Goal: Task Accomplishment & Management: Use online tool/utility

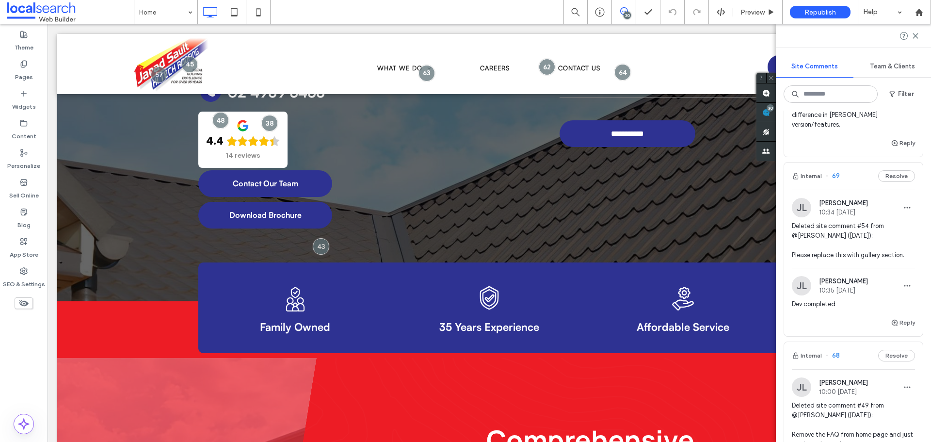
scroll to position [194, 0]
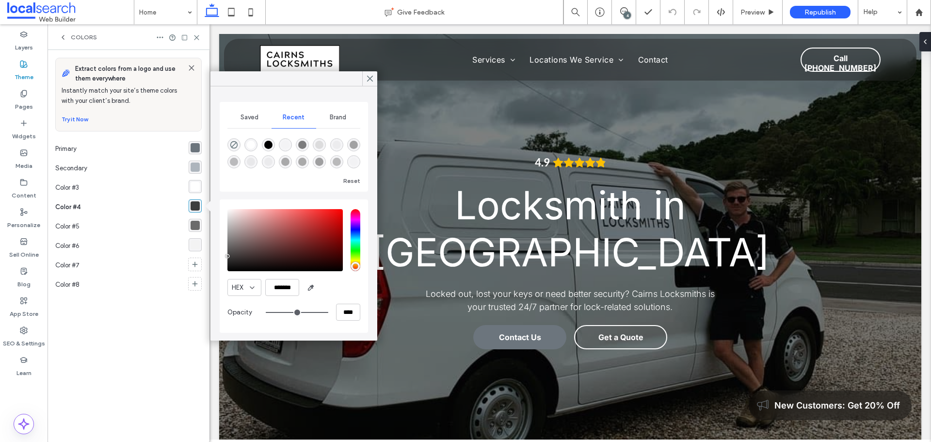
click at [192, 222] on div "rgba(107, 107, 107, 1)" at bounding box center [195, 225] width 9 height 9
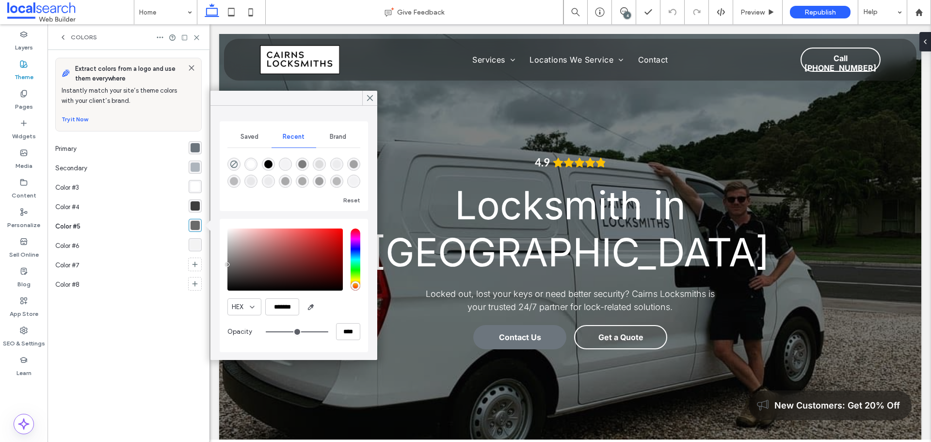
click at [192, 242] on div "rgba(243, 243, 243, 1)" at bounding box center [195, 244] width 9 height 9
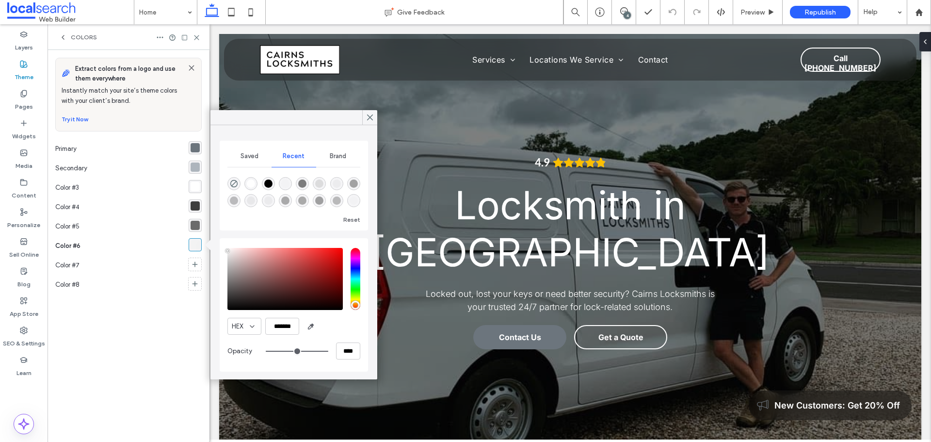
click at [190, 150] on div "rgba(108,117,125,1)" at bounding box center [195, 147] width 13 height 13
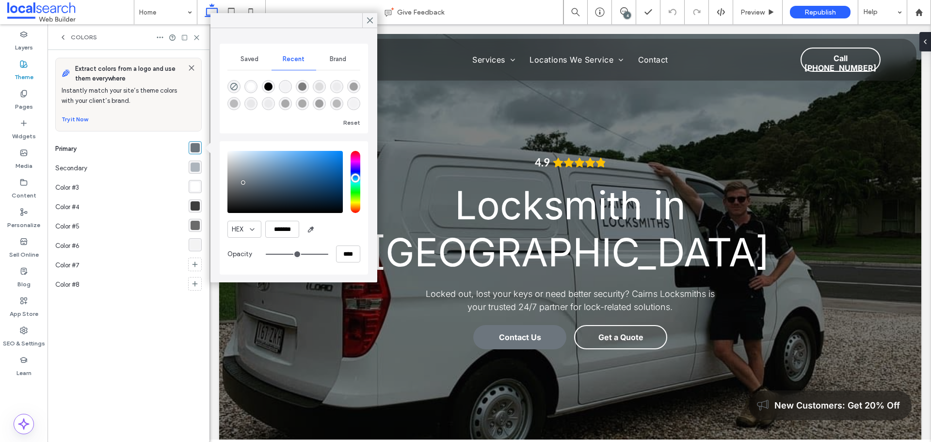
click at [192, 164] on div "rgba(173,181,189,1)" at bounding box center [195, 166] width 9 height 9
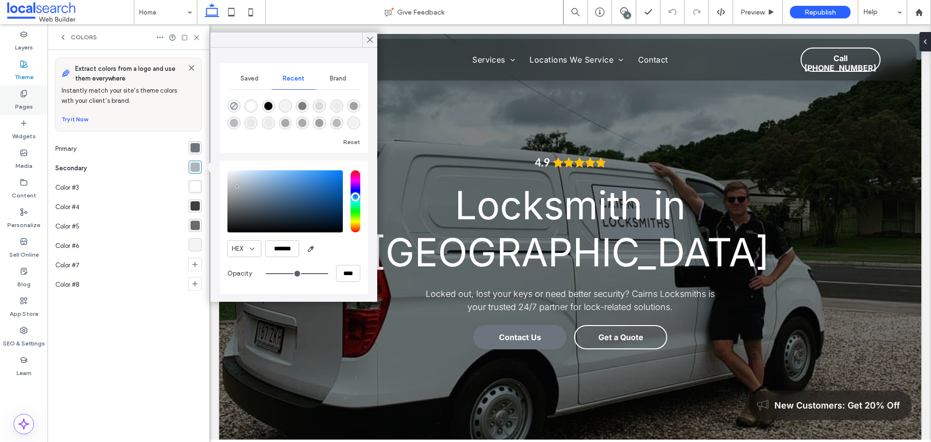
click at [28, 103] on label "Pages" at bounding box center [24, 104] width 18 height 14
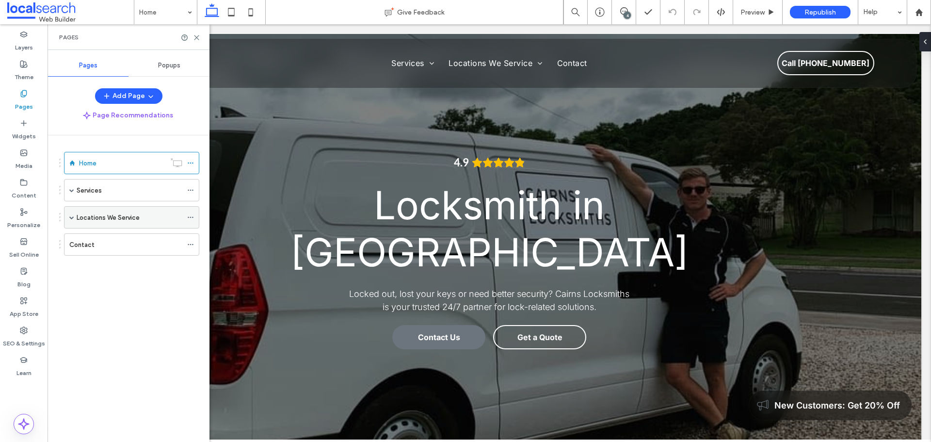
click at [68, 220] on div "Locations We Service" at bounding box center [131, 217] width 135 height 22
click at [71, 218] on span at bounding box center [71, 217] width 5 height 5
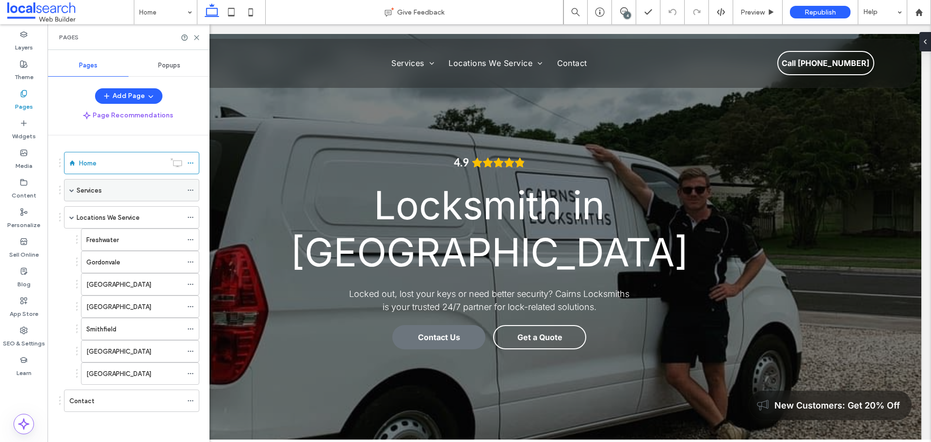
click at [71, 190] on span at bounding box center [71, 190] width 5 height 5
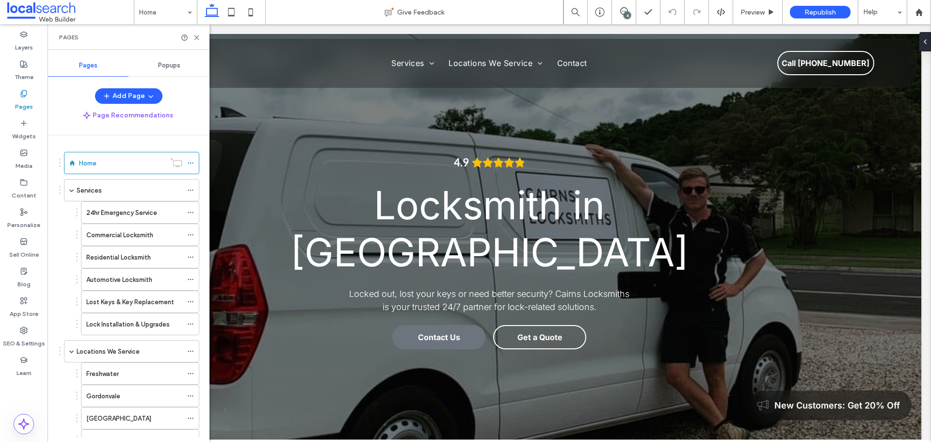
click at [165, 65] on span "Popups" at bounding box center [169, 66] width 22 height 8
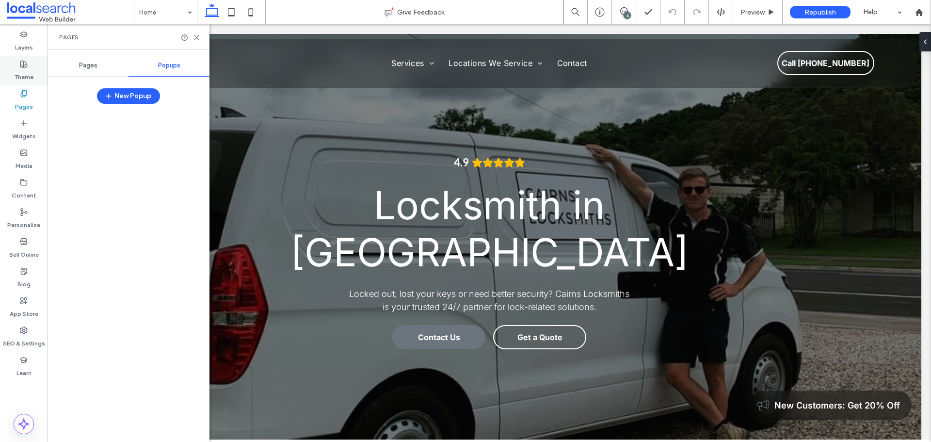
click at [22, 61] on use at bounding box center [23, 64] width 7 height 7
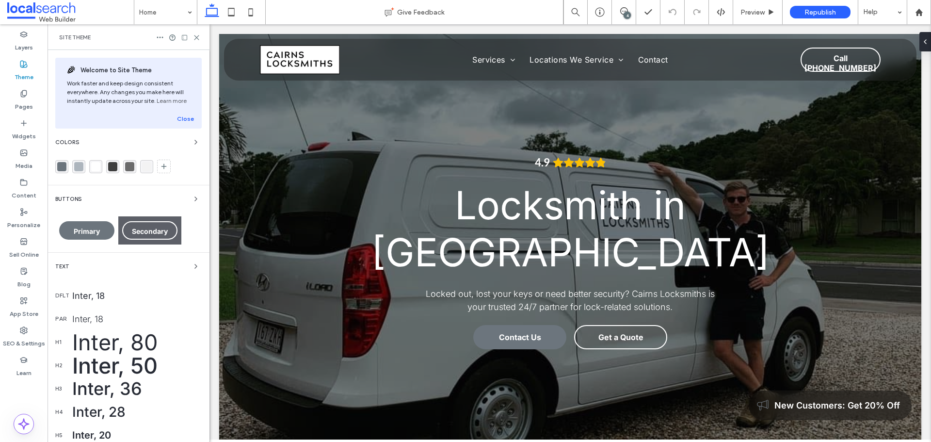
click at [66, 164] on div "rgba(108,117,125,1)" at bounding box center [61, 166] width 13 height 13
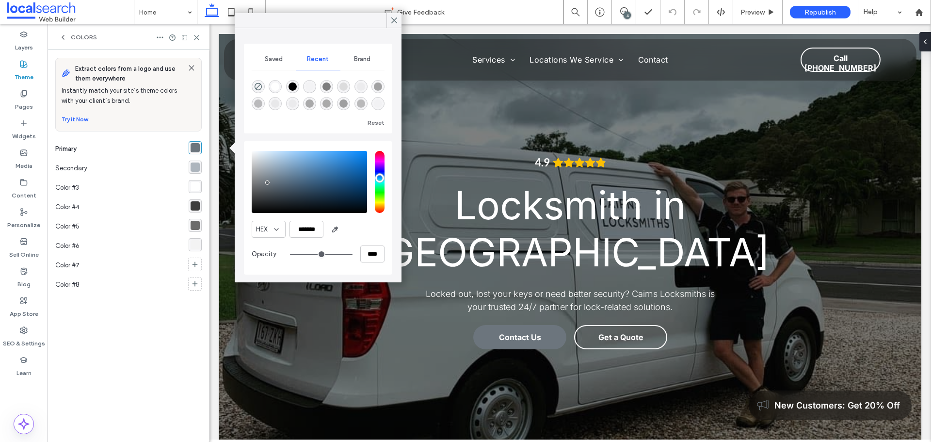
click at [196, 167] on div "rgba(173,181,189,1)" at bounding box center [195, 166] width 9 height 9
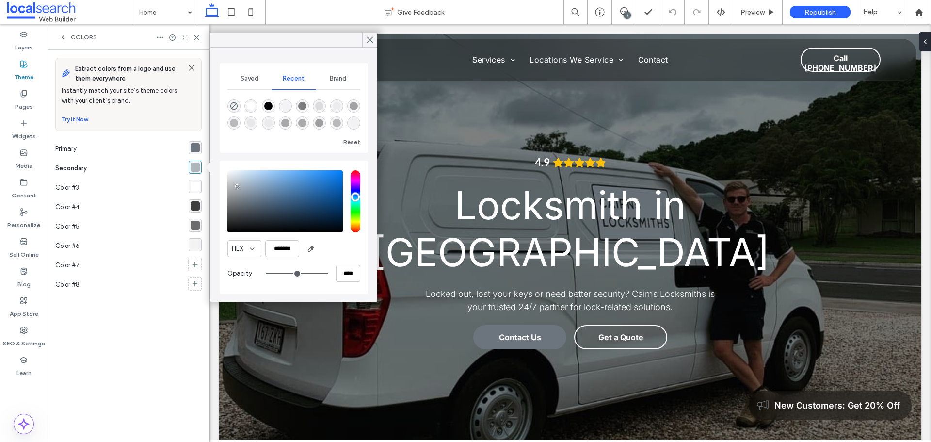
click at [72, 36] on span "Colors" at bounding box center [84, 37] width 26 height 8
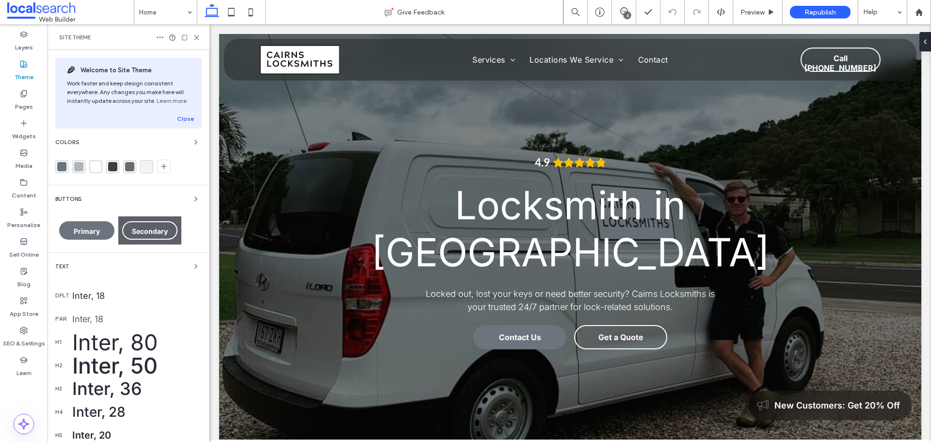
click at [144, 165] on div "rgba(243, 243, 243, 1)" at bounding box center [146, 166] width 9 height 9
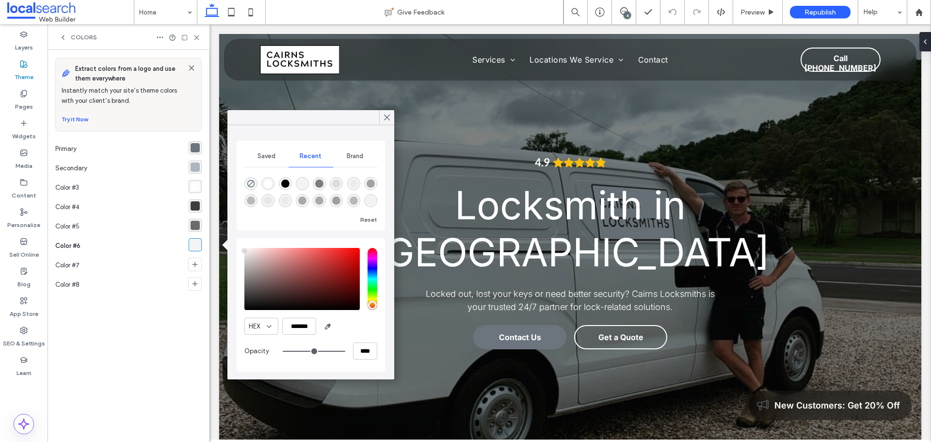
click at [81, 37] on span "Colors" at bounding box center [84, 37] width 26 height 8
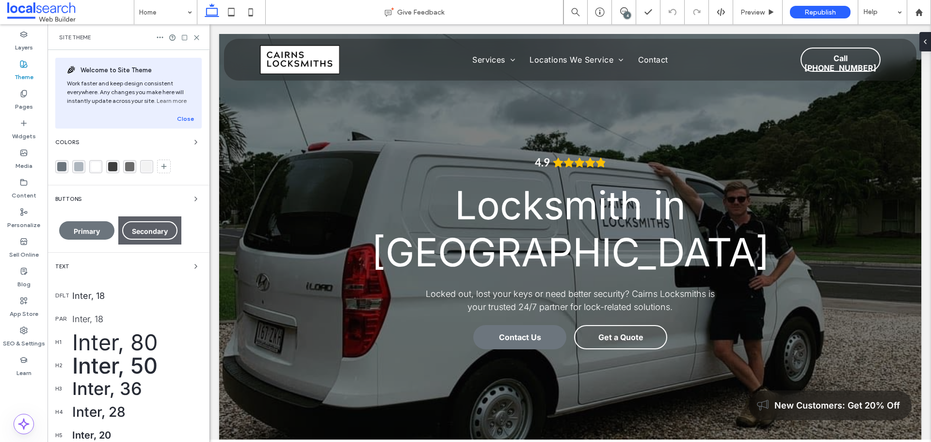
drag, startPoint x: 106, startPoint y: 265, endPoint x: 126, endPoint y: 269, distance: 20.2
click at [106, 265] on div "Text" at bounding box center [128, 266] width 146 height 12
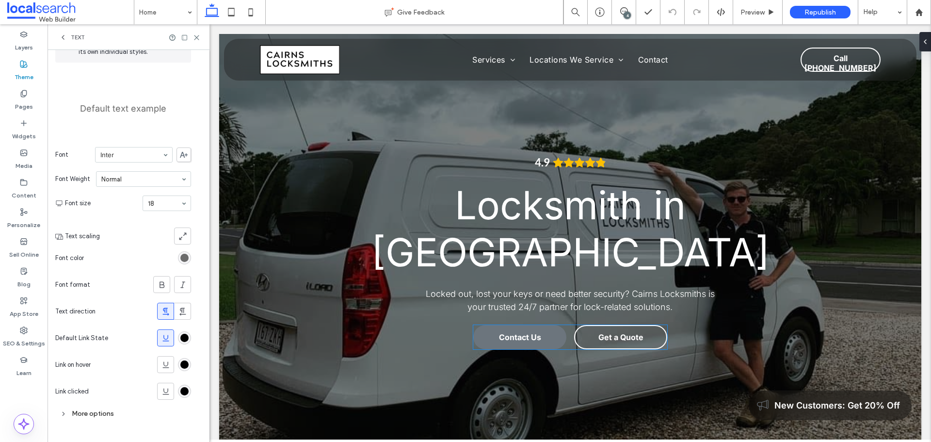
scroll to position [242, 0]
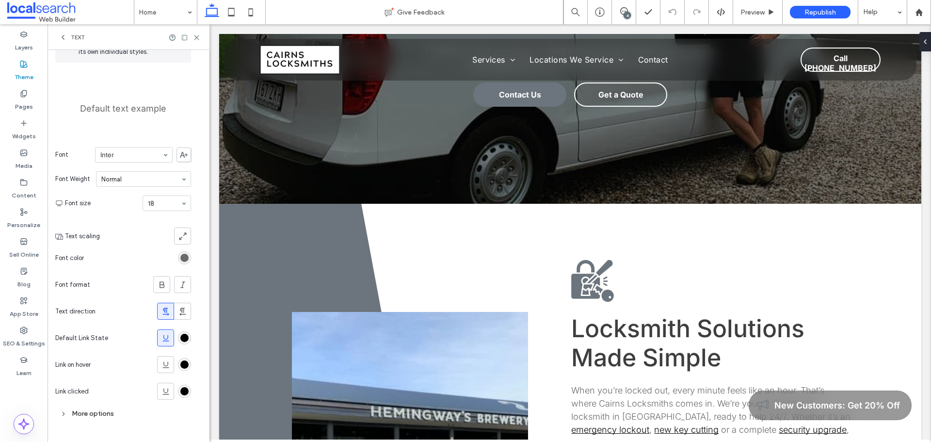
click at [77, 40] on span "Text" at bounding box center [78, 37] width 14 height 8
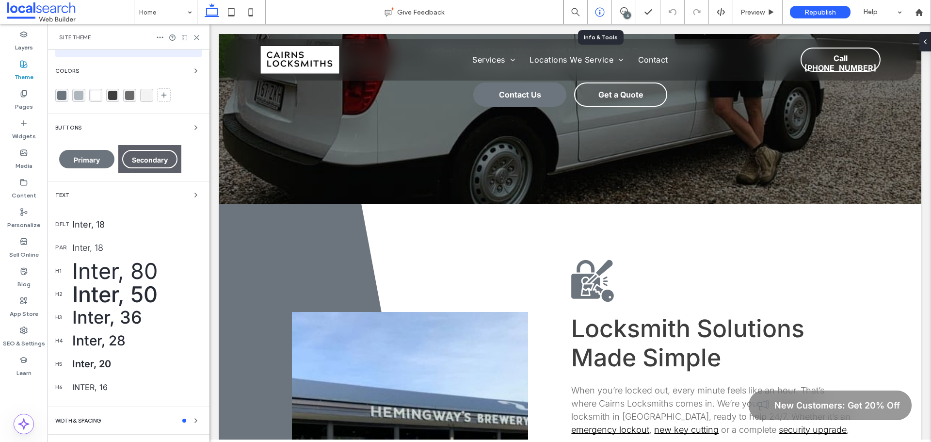
click at [598, 4] on div at bounding box center [600, 12] width 24 height 24
click at [601, 12] on icon at bounding box center [600, 12] width 10 height 10
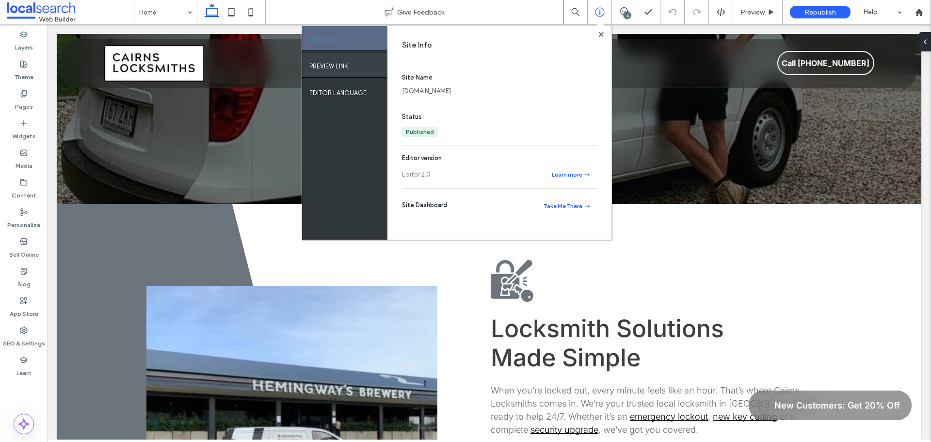
click at [341, 74] on div "PREVIEW LINK" at bounding box center [344, 65] width 85 height 24
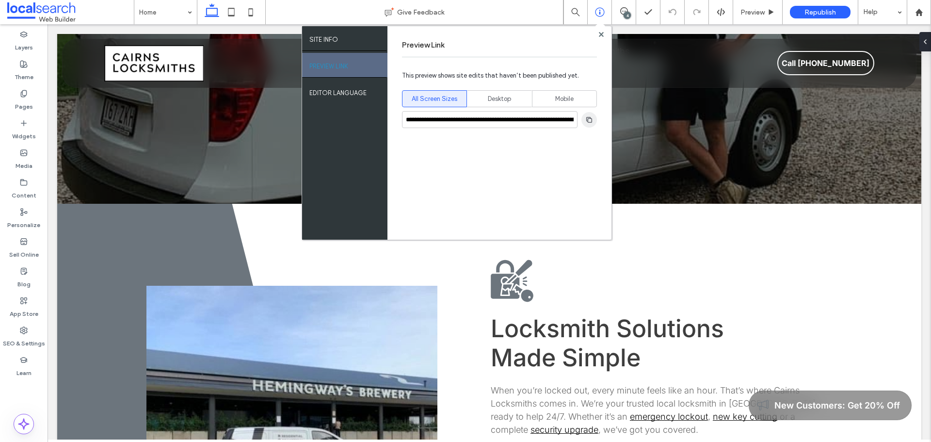
click at [593, 123] on span "button" at bounding box center [589, 120] width 16 height 16
click at [28, 64] on div "Theme" at bounding box center [24, 71] width 48 height 30
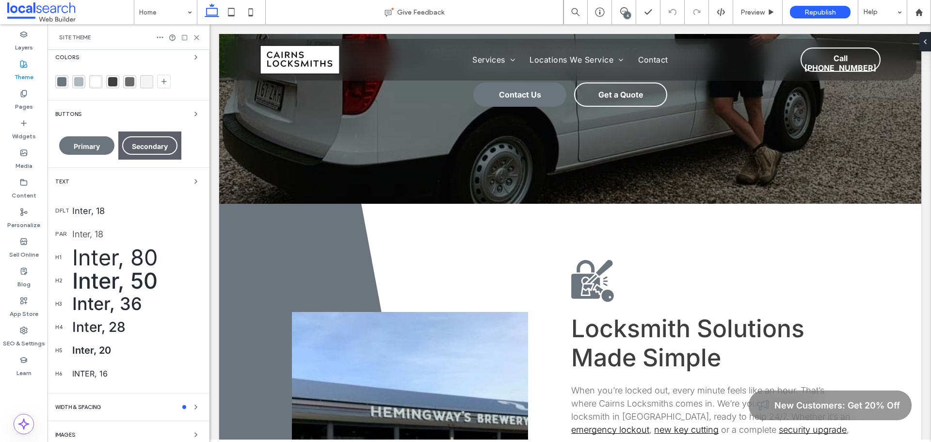
scroll to position [119, 0]
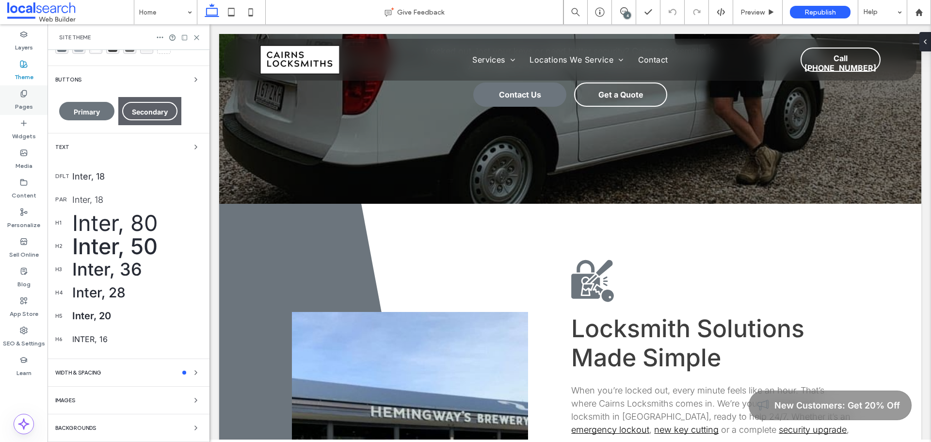
click at [30, 100] on label "Pages" at bounding box center [24, 104] width 18 height 14
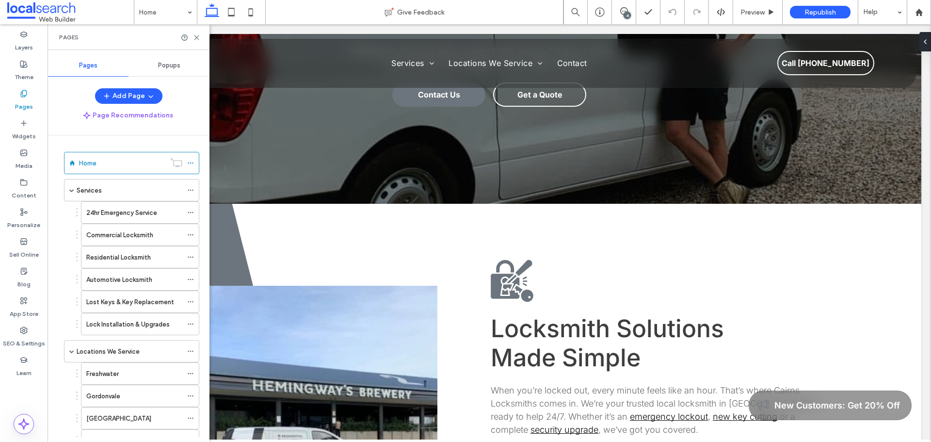
click at [150, 65] on div "Popups" at bounding box center [168, 65] width 81 height 21
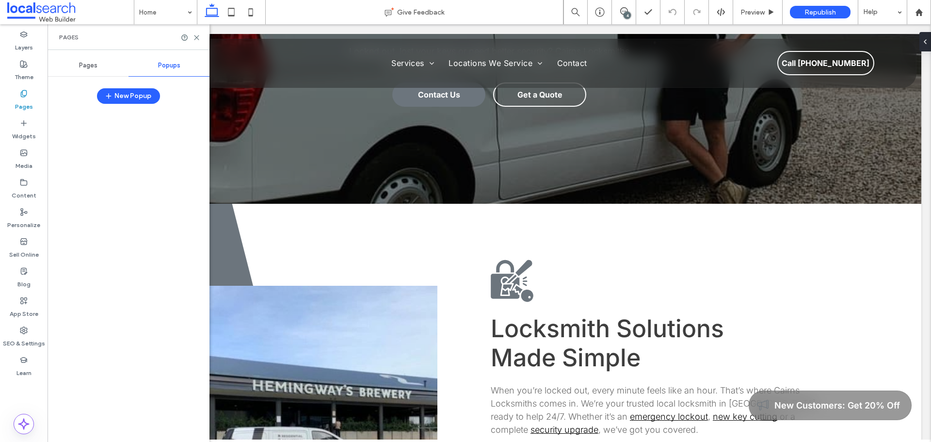
click at [105, 63] on div "Pages" at bounding box center [88, 65] width 81 height 21
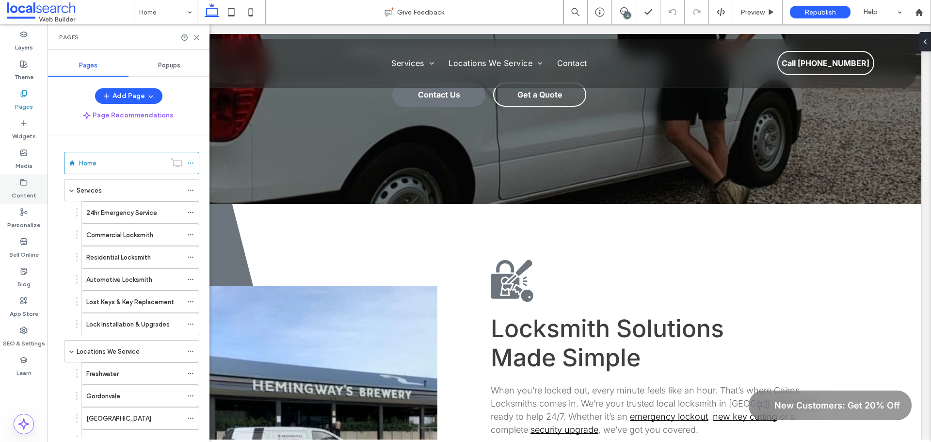
click at [25, 185] on use at bounding box center [24, 182] width 6 height 6
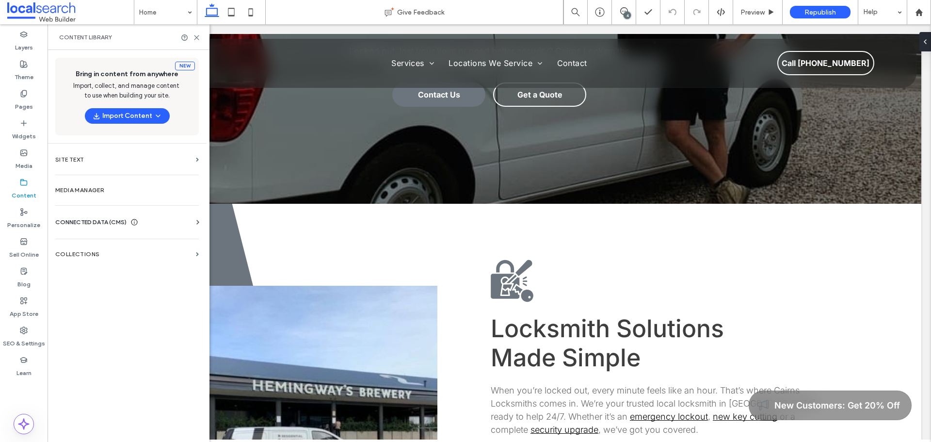
click at [86, 217] on span "CONNECTED DATA (CMS)" at bounding box center [90, 222] width 71 height 10
click at [94, 244] on label "Business Info" at bounding box center [129, 245] width 132 height 7
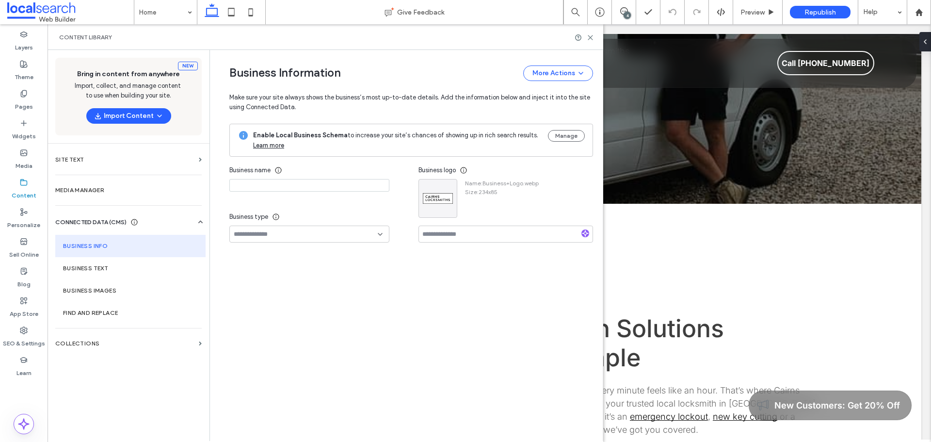
type input "**********"
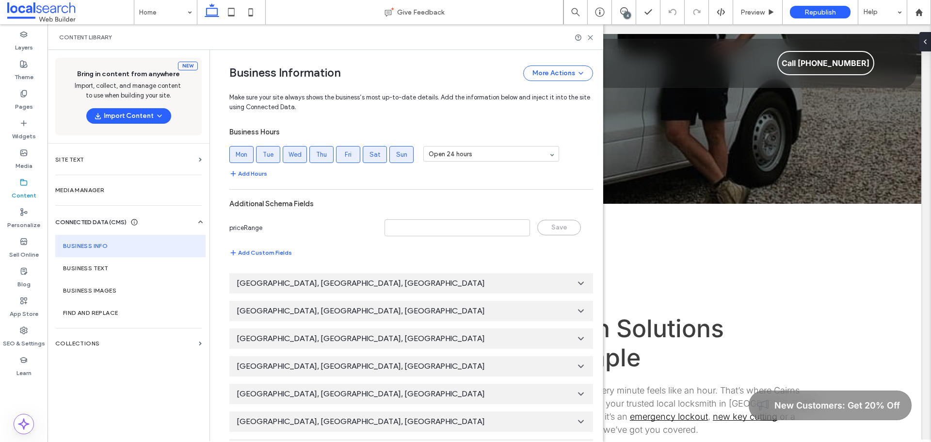
scroll to position [610, 0]
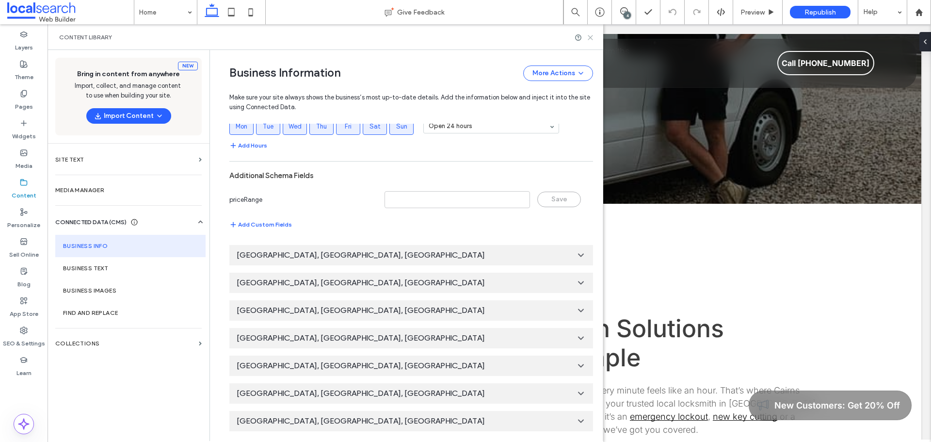
click at [588, 37] on icon at bounding box center [590, 37] width 7 height 7
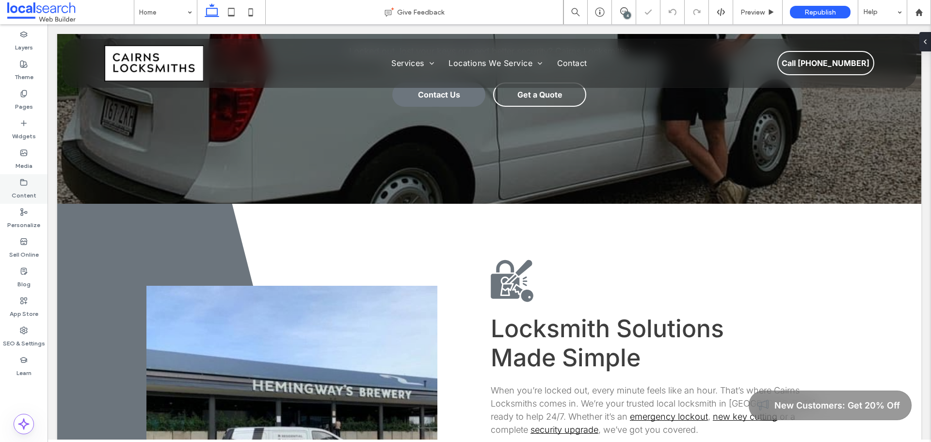
click at [23, 180] on use at bounding box center [24, 182] width 6 height 6
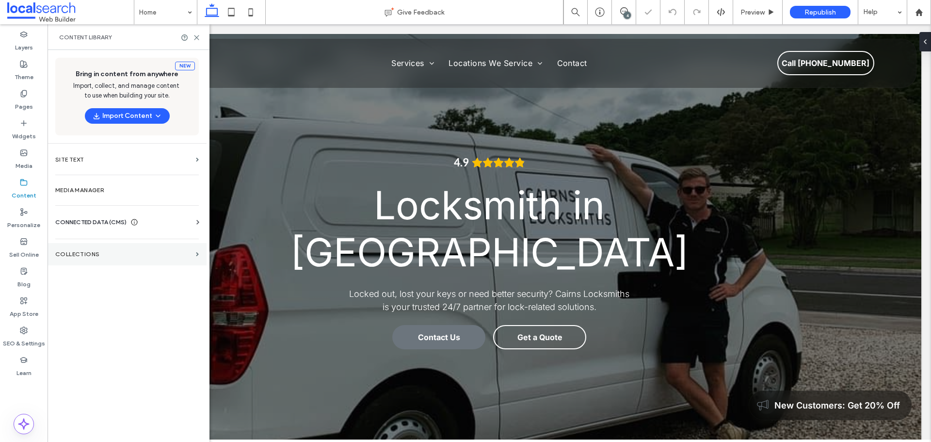
scroll to position [0, 0]
click at [76, 253] on label "Collections" at bounding box center [123, 254] width 137 height 7
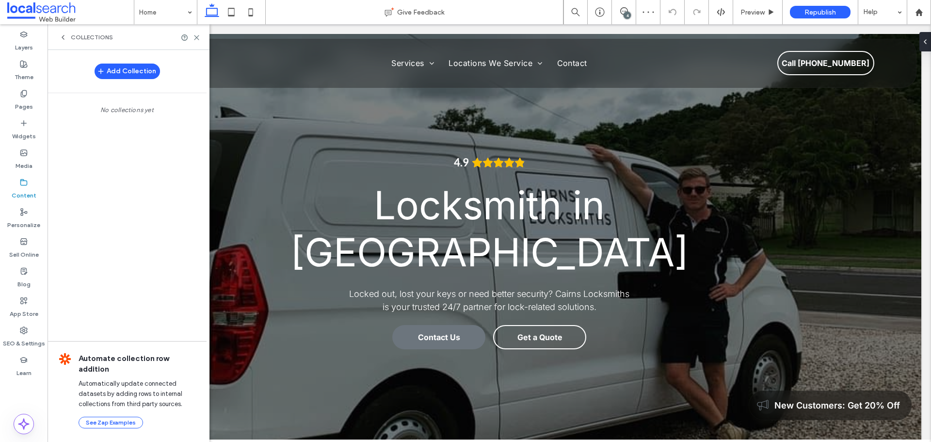
click at [67, 37] on div "Collections" at bounding box center [86, 37] width 54 height 8
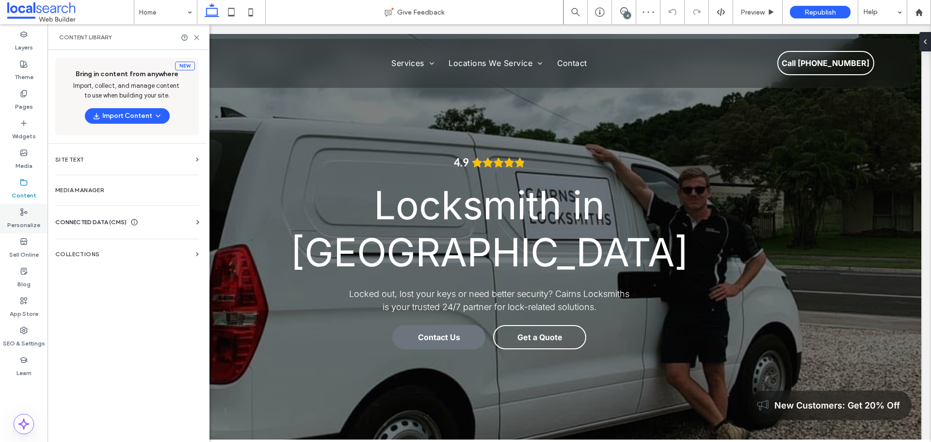
click at [32, 221] on label "Personalize" at bounding box center [23, 223] width 33 height 14
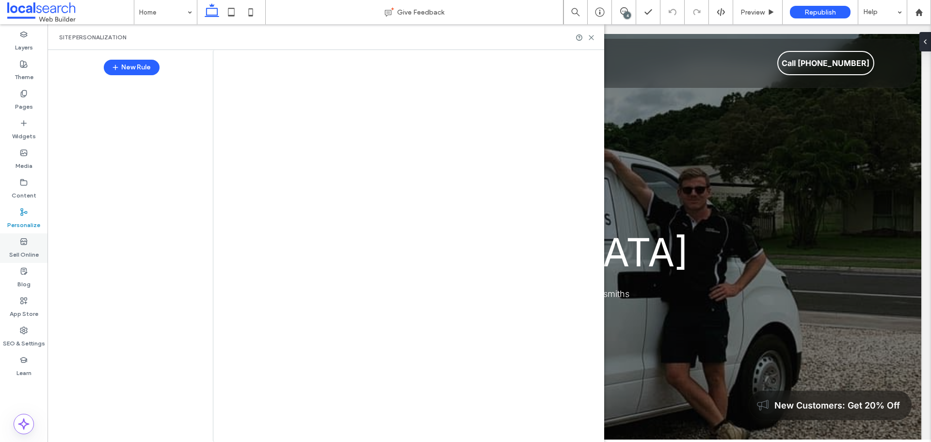
click at [33, 250] on label "Sell Online" at bounding box center [24, 252] width 30 height 14
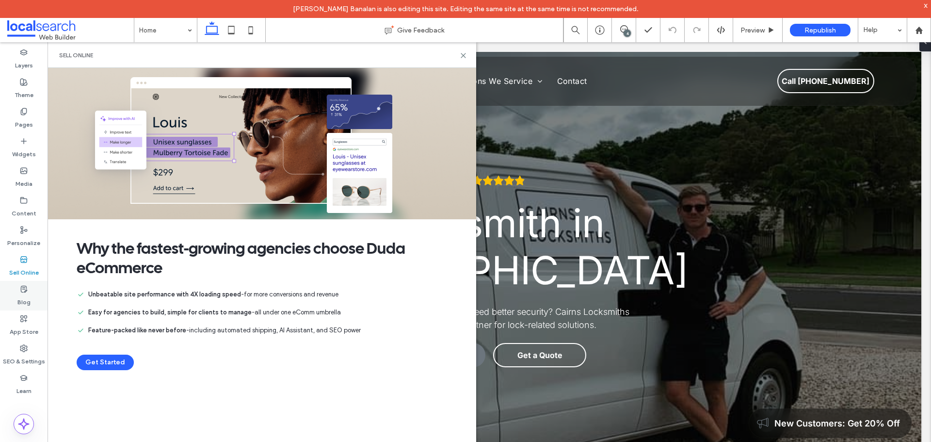
click at [25, 293] on label "Blog" at bounding box center [23, 300] width 13 height 14
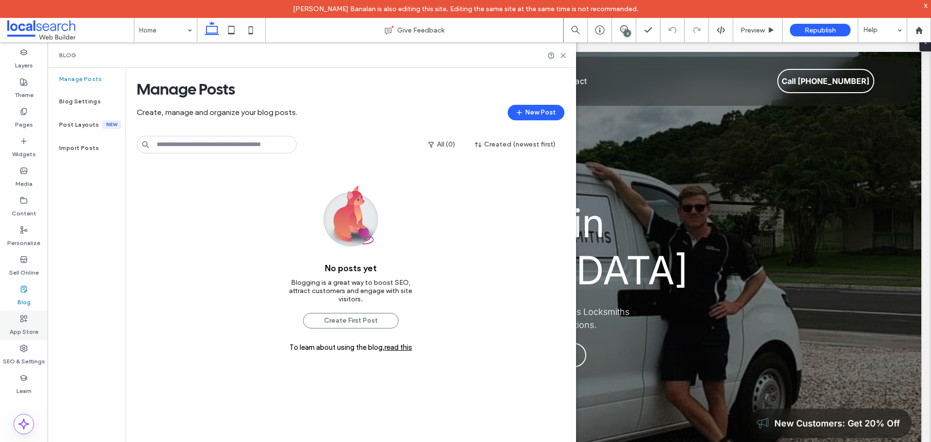
click at [27, 318] on use at bounding box center [24, 318] width 6 height 6
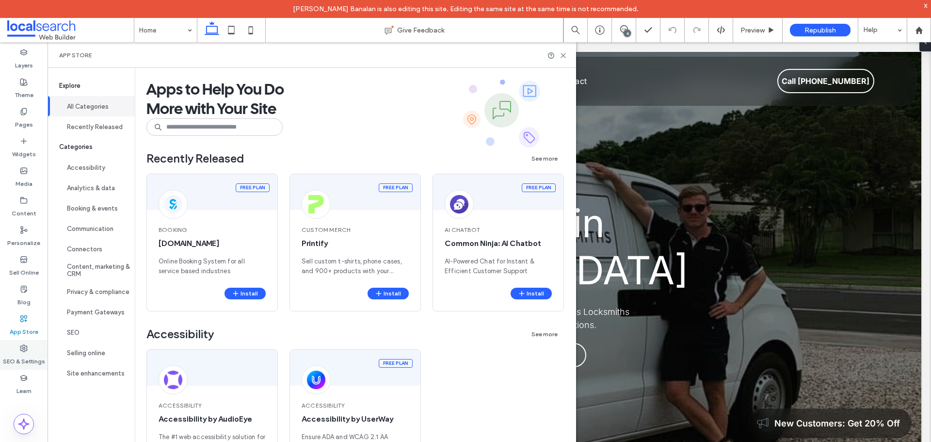
click at [25, 358] on label "SEO & Settings" at bounding box center [24, 359] width 42 height 14
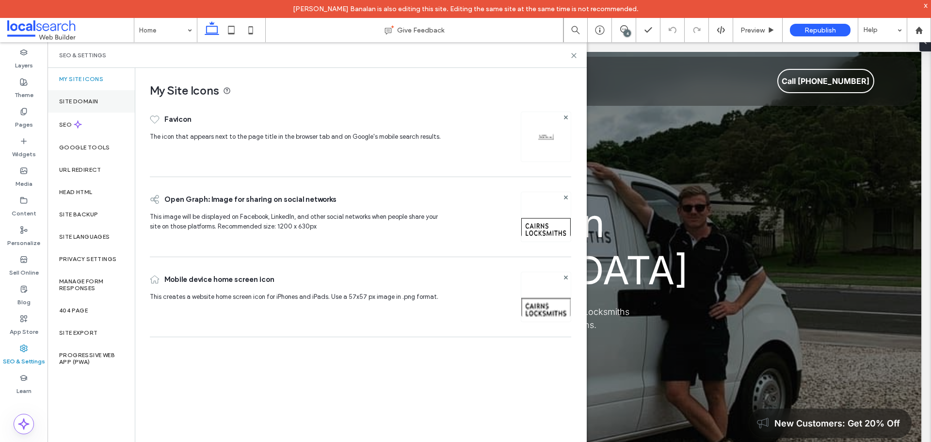
click at [95, 100] on label "Site Domain" at bounding box center [78, 101] width 39 height 7
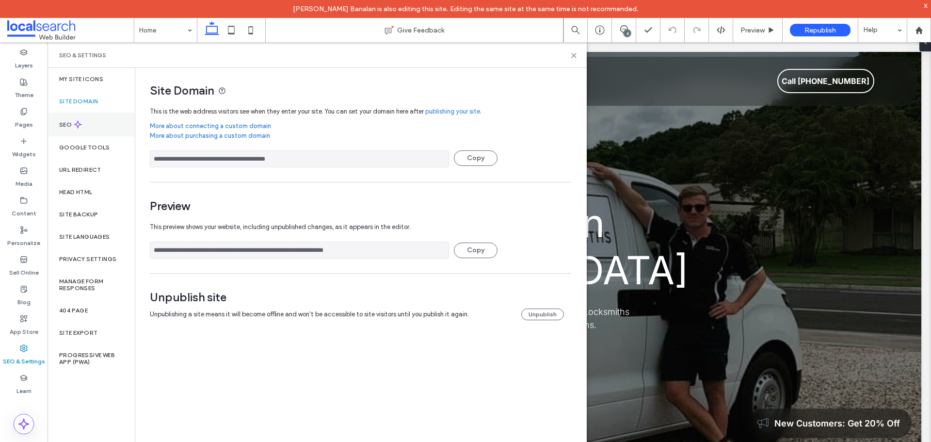
click at [89, 125] on div "SEO" at bounding box center [91, 124] width 87 height 24
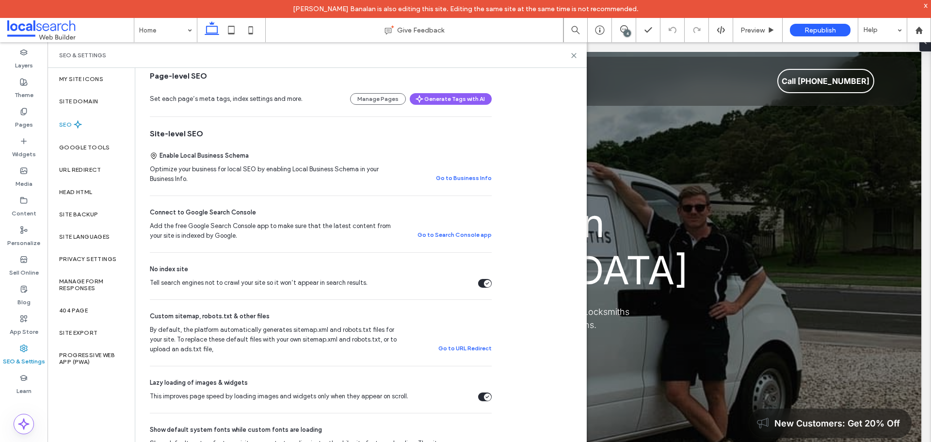
scroll to position [291, 0]
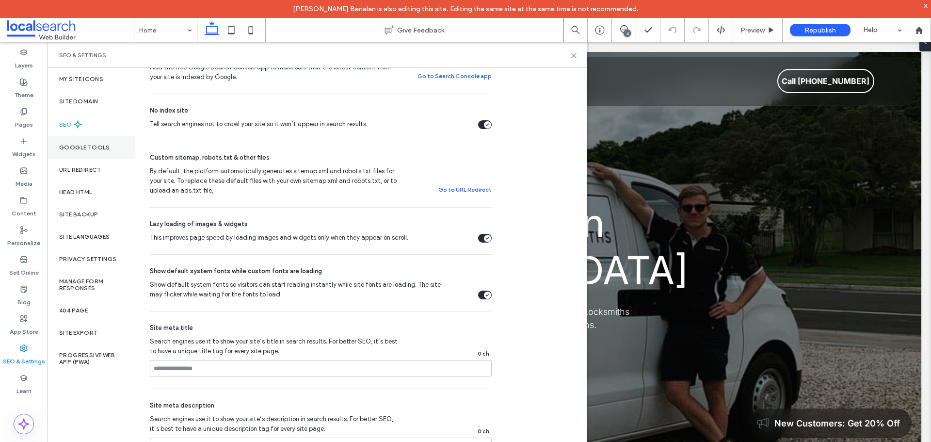
click at [84, 150] on label "Google Tools" at bounding box center [84, 147] width 51 height 7
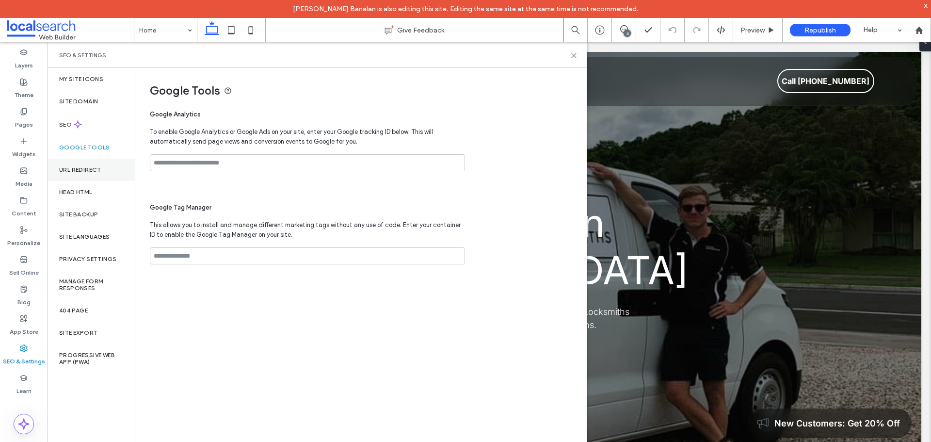
click at [85, 171] on label "URL Redirect" at bounding box center [80, 169] width 42 height 7
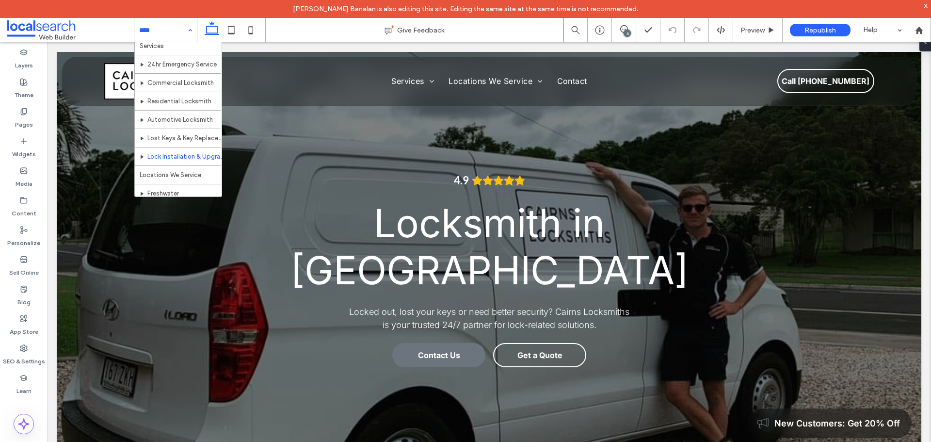
scroll to position [0, 0]
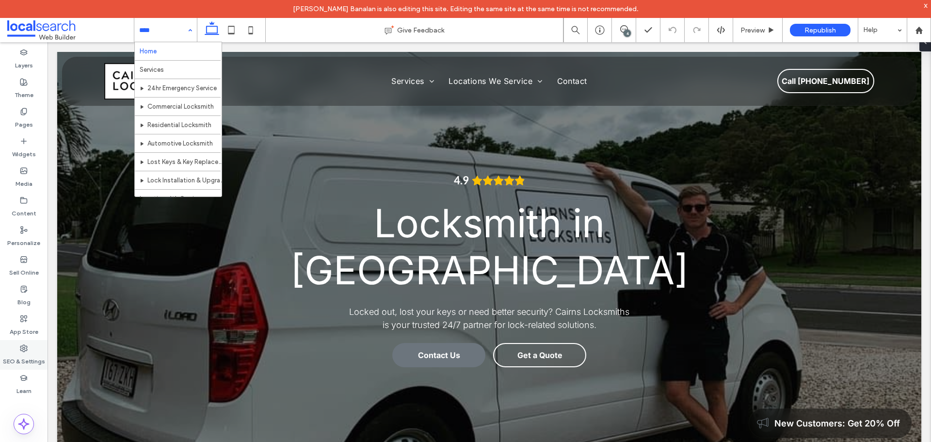
click at [35, 360] on label "SEO & Settings" at bounding box center [24, 359] width 42 height 14
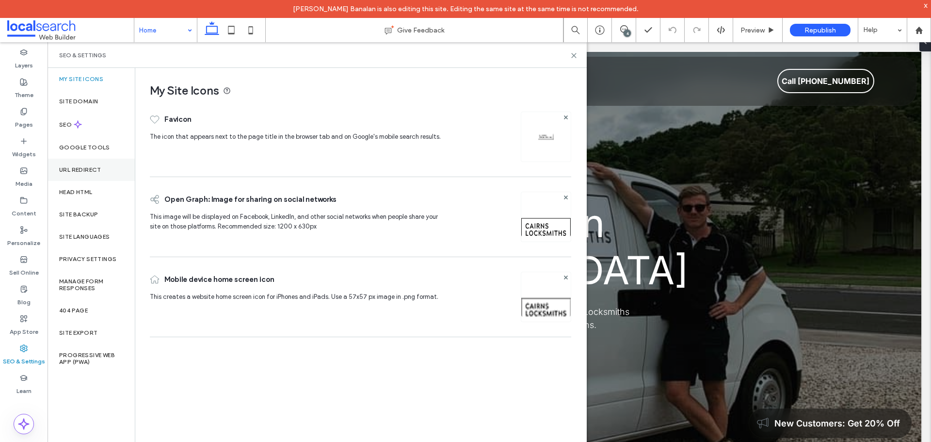
click at [91, 171] on label "URL Redirect" at bounding box center [80, 169] width 42 height 7
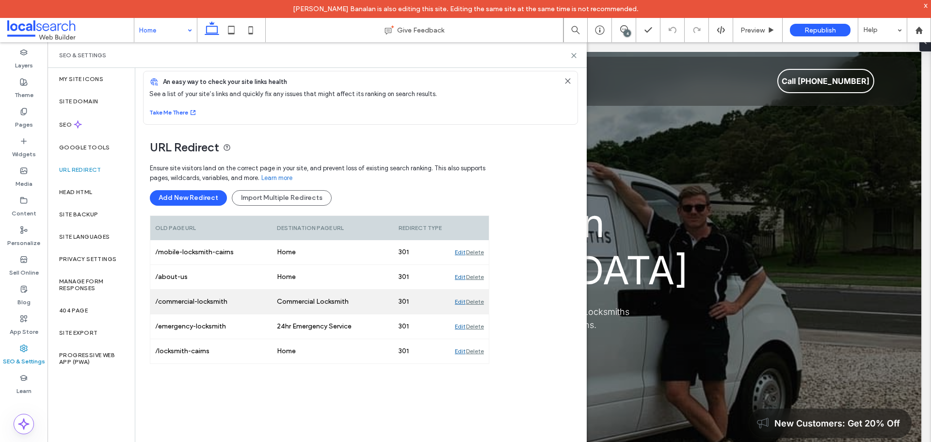
scroll to position [8, 0]
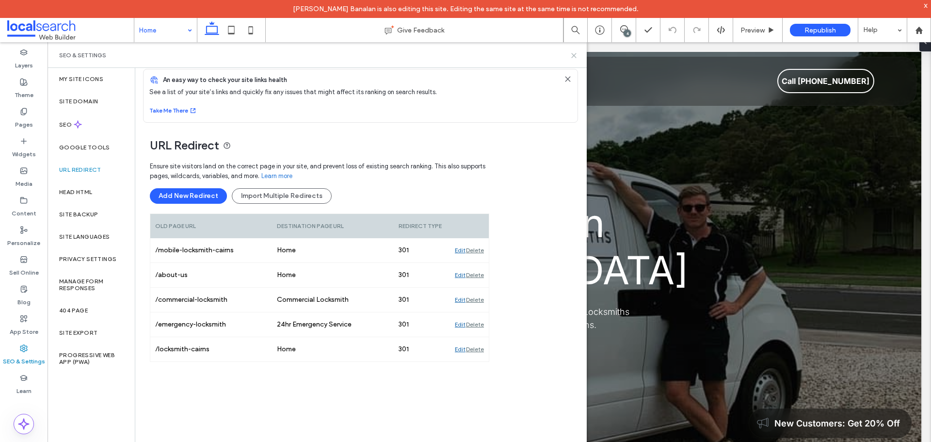
click at [574, 54] on icon at bounding box center [573, 55] width 7 height 7
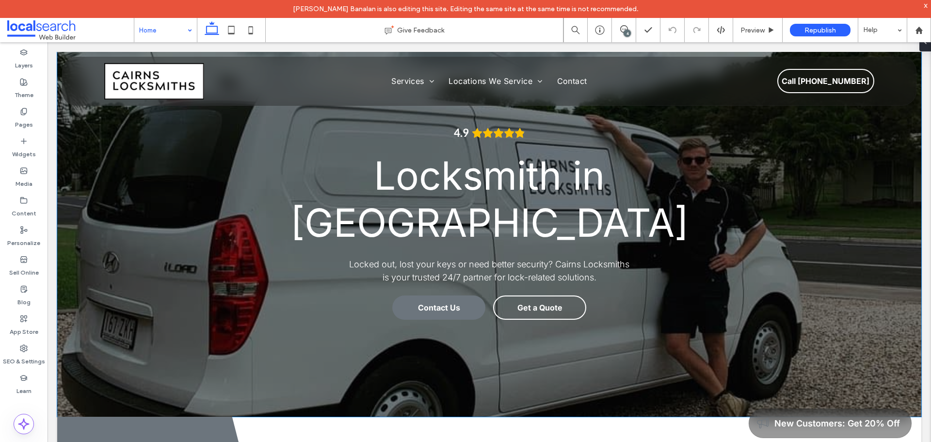
scroll to position [0, 0]
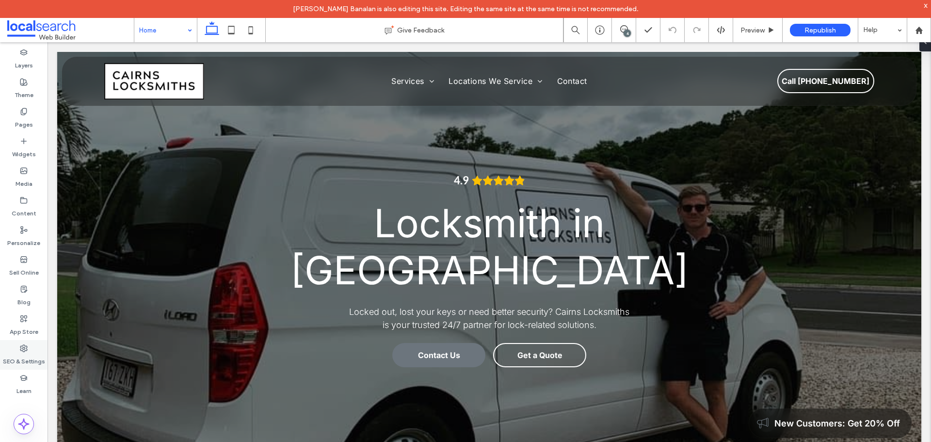
click at [27, 357] on label "SEO & Settings" at bounding box center [24, 359] width 42 height 14
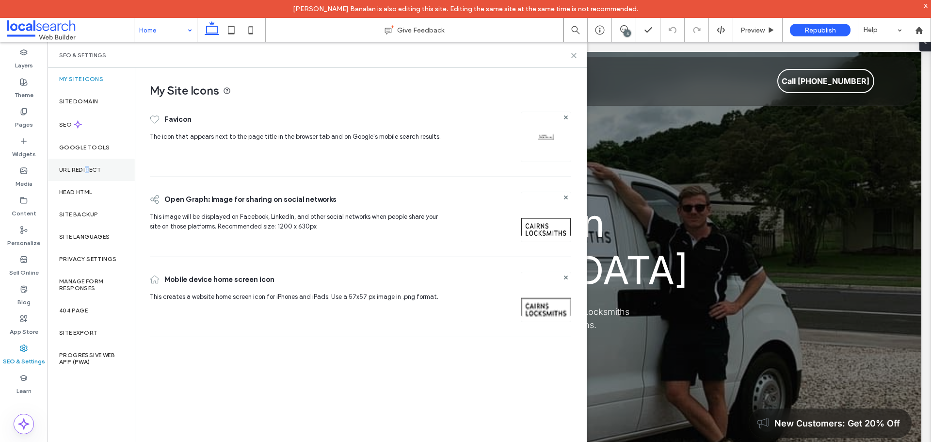
click at [88, 170] on label "URL Redirect" at bounding box center [80, 169] width 42 height 7
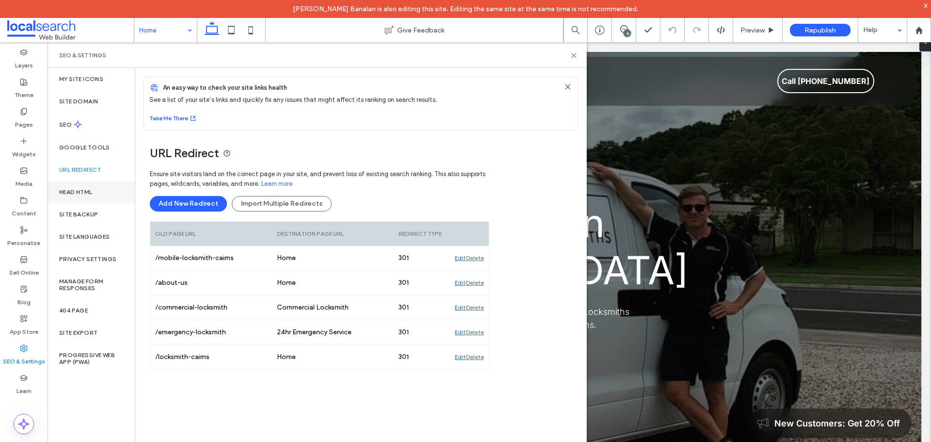
click at [97, 190] on div "Head HTML" at bounding box center [91, 192] width 87 height 22
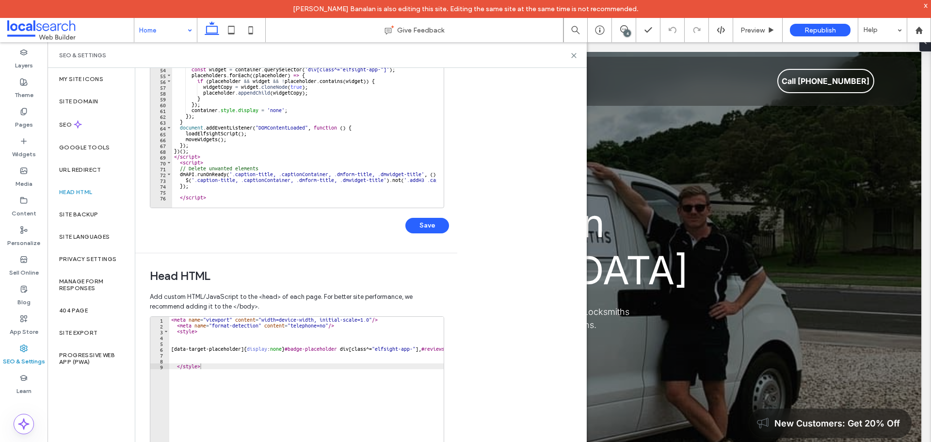
scroll to position [222, 0]
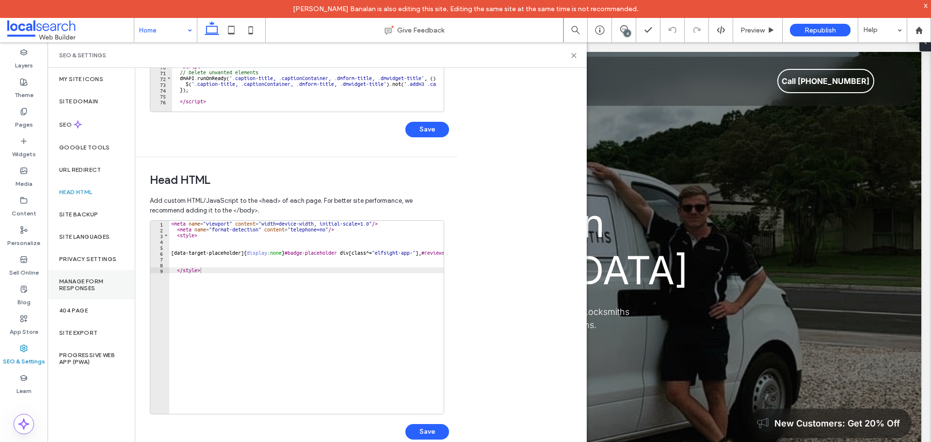
click at [100, 291] on label "Manage Form Responses" at bounding box center [91, 285] width 64 height 14
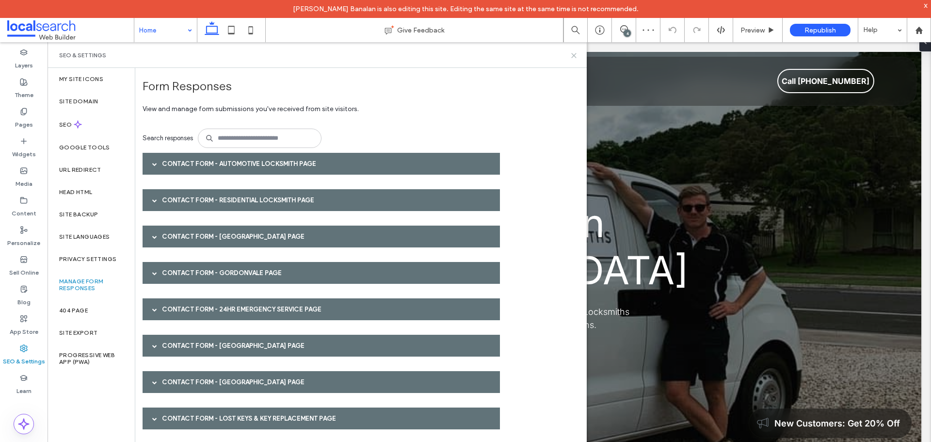
click at [573, 55] on use at bounding box center [574, 55] width 4 height 4
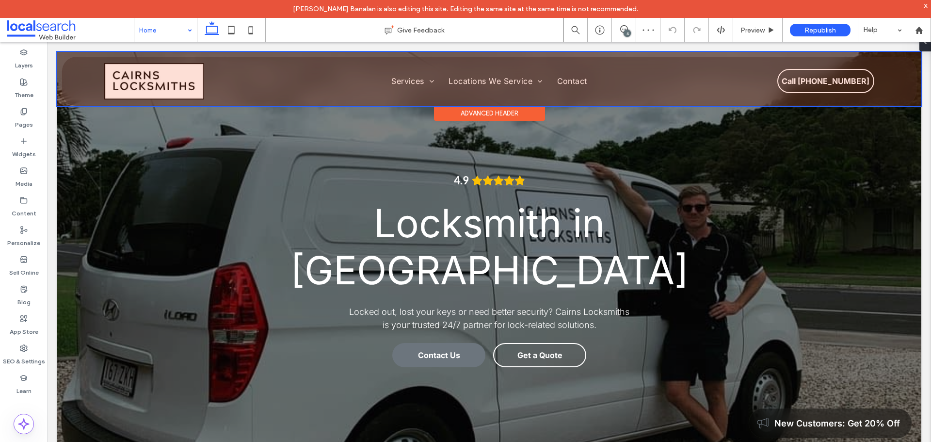
click at [727, 95] on div at bounding box center [489, 79] width 864 height 54
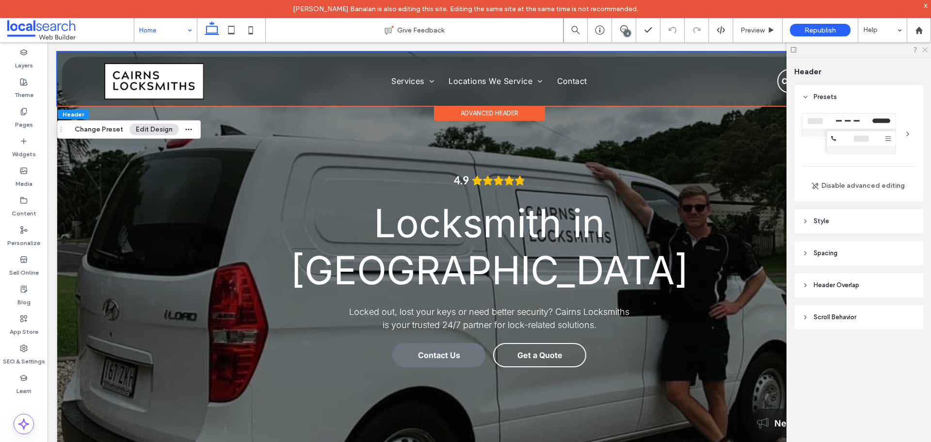
click at [924, 48] on icon at bounding box center [924, 49] width 6 height 6
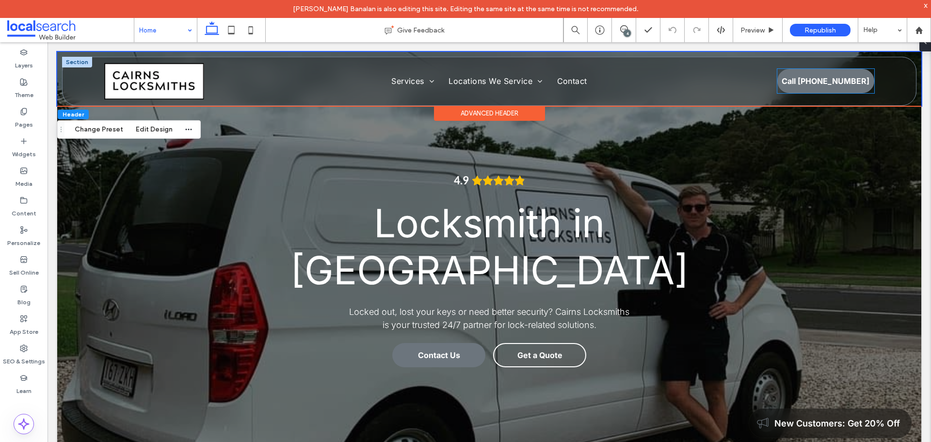
click at [834, 76] on span "Call [PHONE_NUMBER]" at bounding box center [825, 80] width 88 height 19
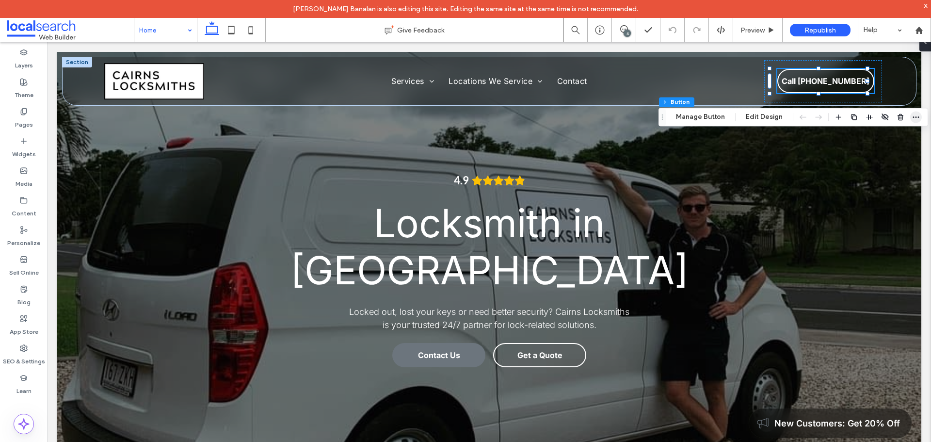
click at [910, 114] on span "button" at bounding box center [916, 117] width 12 height 12
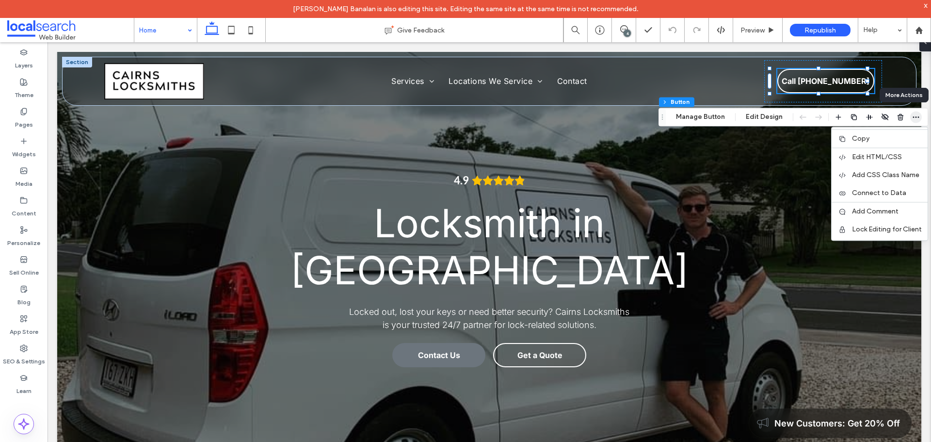
click at [912, 114] on icon "button" at bounding box center [916, 117] width 8 height 8
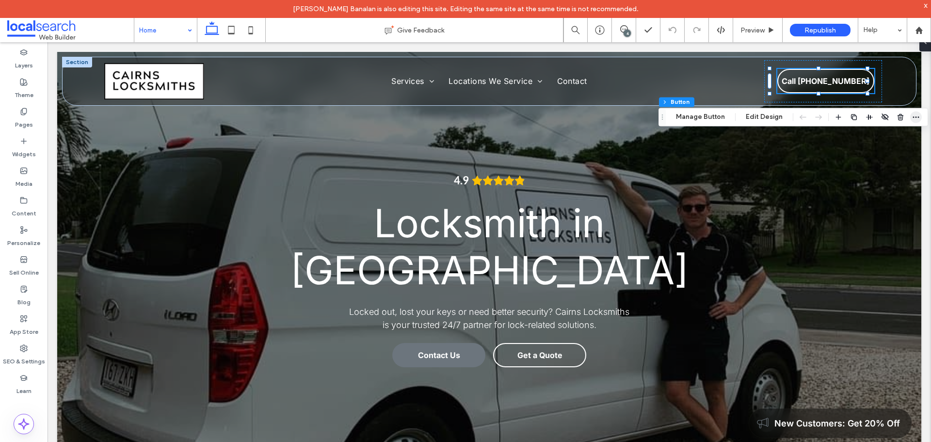
click at [914, 119] on icon "button" at bounding box center [916, 117] width 8 height 8
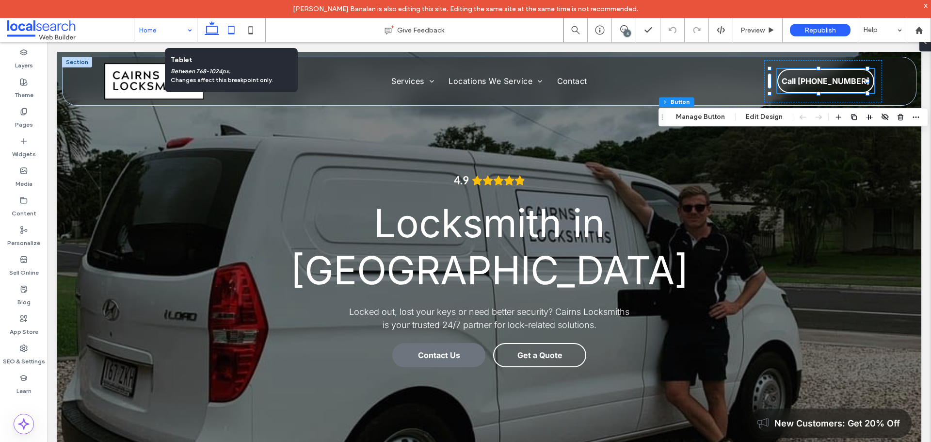
click at [232, 32] on icon at bounding box center [231, 29] width 19 height 19
type input "***"
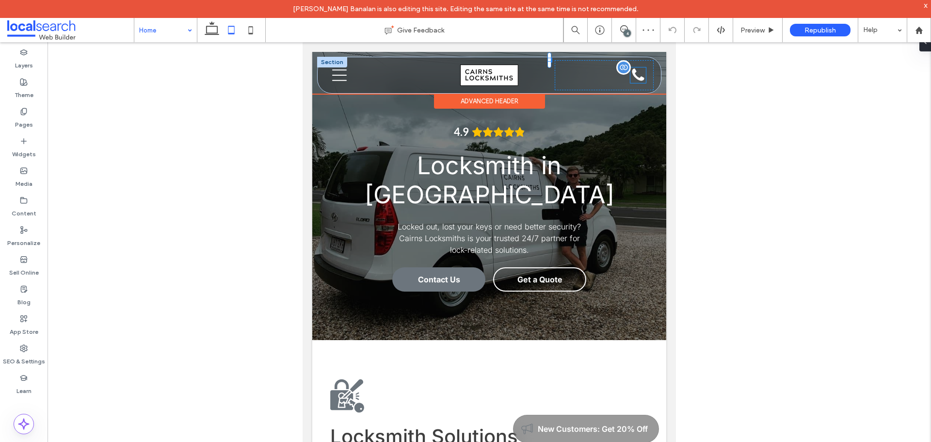
click at [634, 71] on div "Phone Icon" at bounding box center [638, 75] width 16 height 16
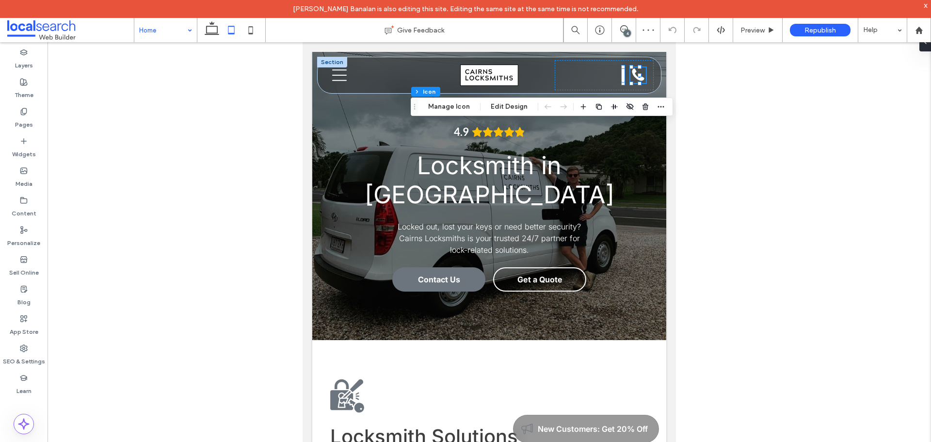
click at [439, 100] on div "Header Section Column Icon Manage Icon Edit Design" at bounding box center [542, 106] width 262 height 18
click at [443, 103] on button "Manage Icon" at bounding box center [449, 107] width 54 height 12
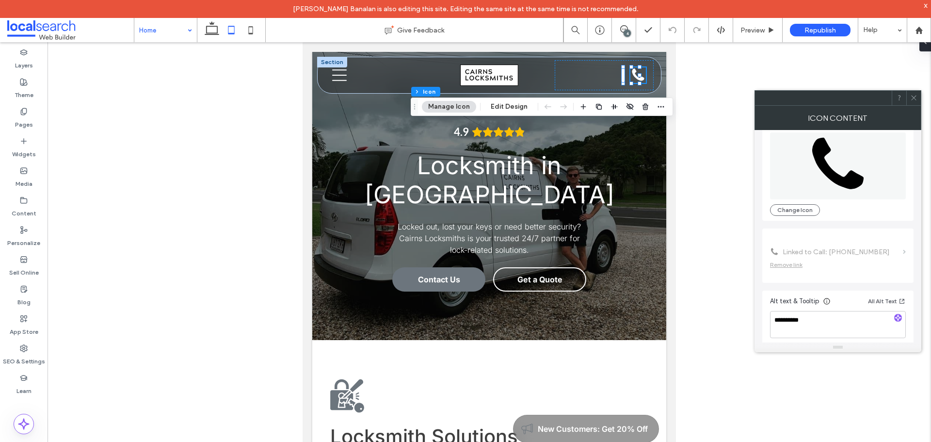
scroll to position [59, 0]
click at [911, 97] on icon at bounding box center [913, 97] width 7 height 7
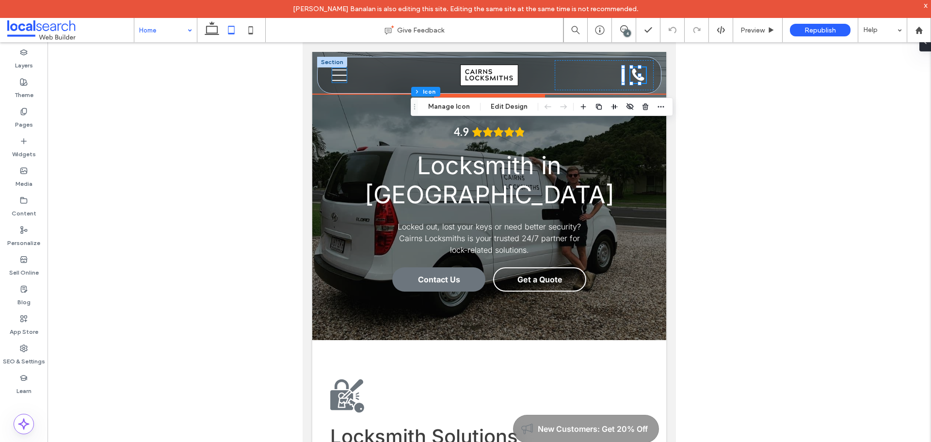
click at [335, 71] on icon "Menu Icon" at bounding box center [339, 75] width 15 height 15
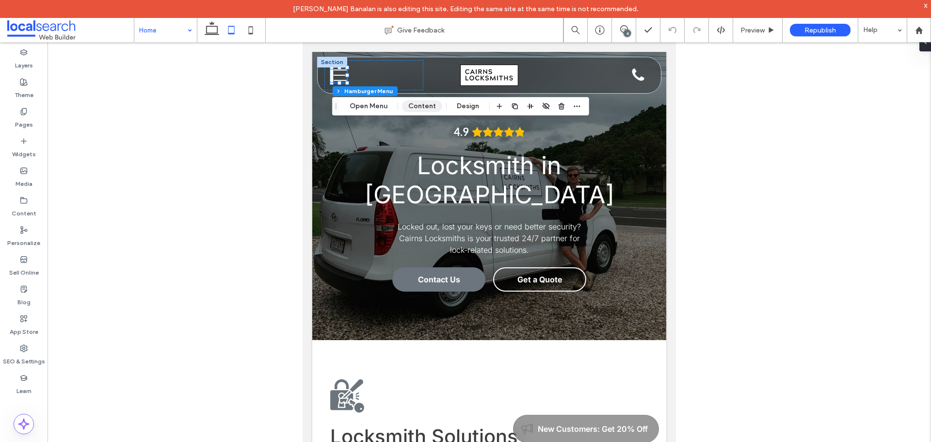
click at [428, 108] on button "Content" at bounding box center [422, 106] width 40 height 12
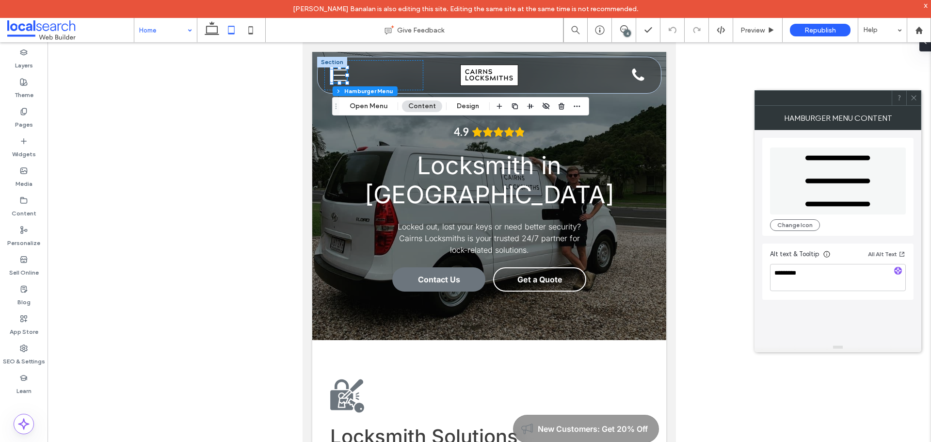
click at [910, 97] on icon at bounding box center [913, 97] width 7 height 7
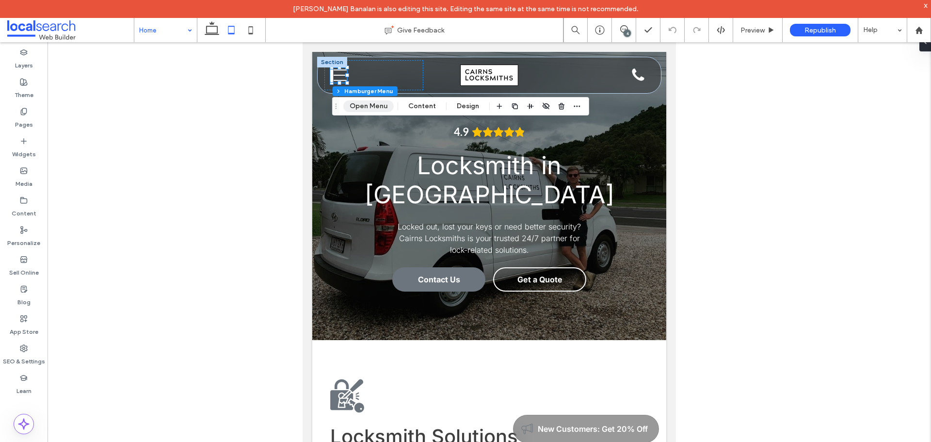
click at [371, 105] on button "Open Menu" at bounding box center [368, 106] width 50 height 12
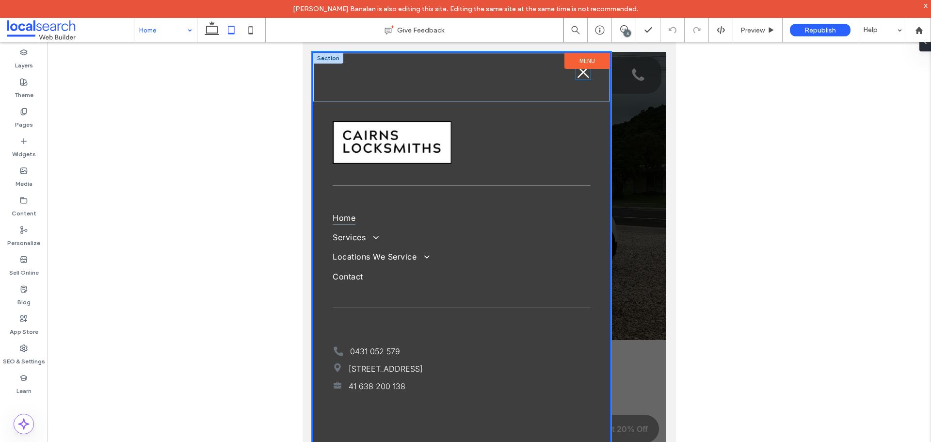
click at [581, 76] on icon "Close Icon" at bounding box center [583, 72] width 15 height 15
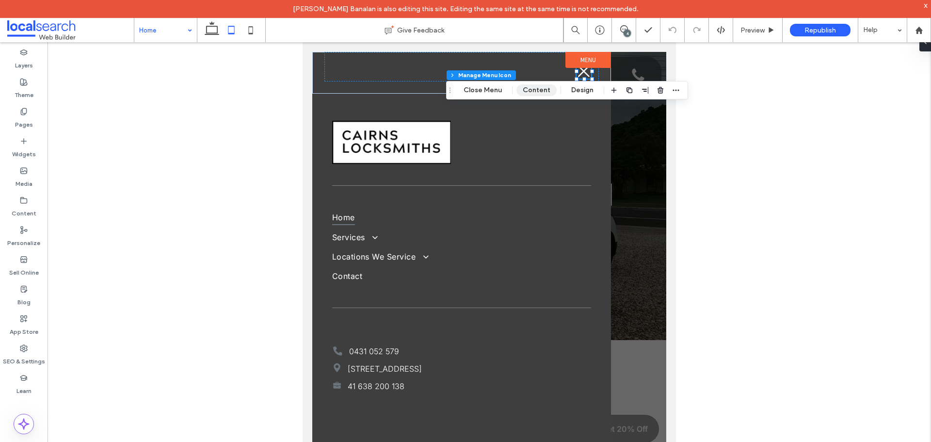
click at [524, 91] on button "Content" at bounding box center [536, 90] width 40 height 12
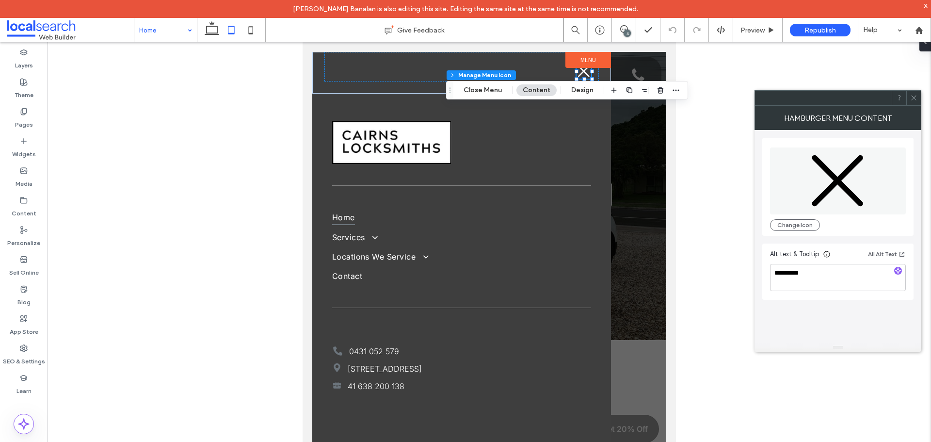
click at [910, 101] on icon at bounding box center [913, 97] width 7 height 7
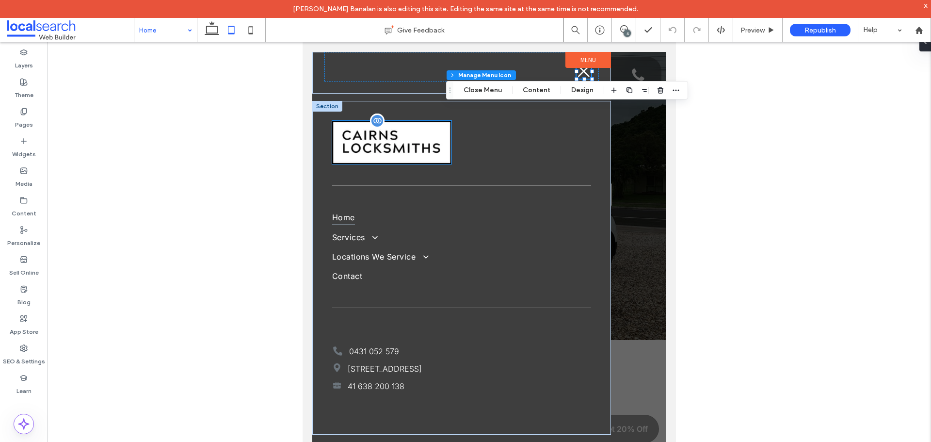
click at [410, 140] on img at bounding box center [392, 143] width 120 height 44
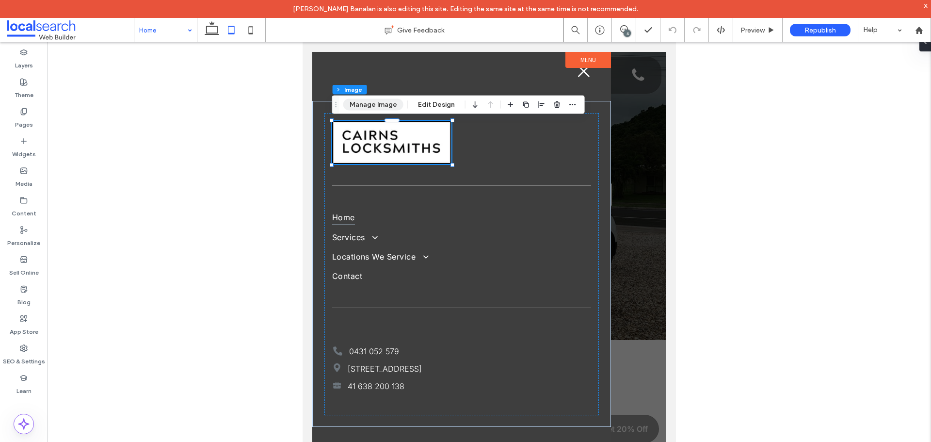
click at [390, 104] on button "Manage Image" at bounding box center [373, 105] width 60 height 12
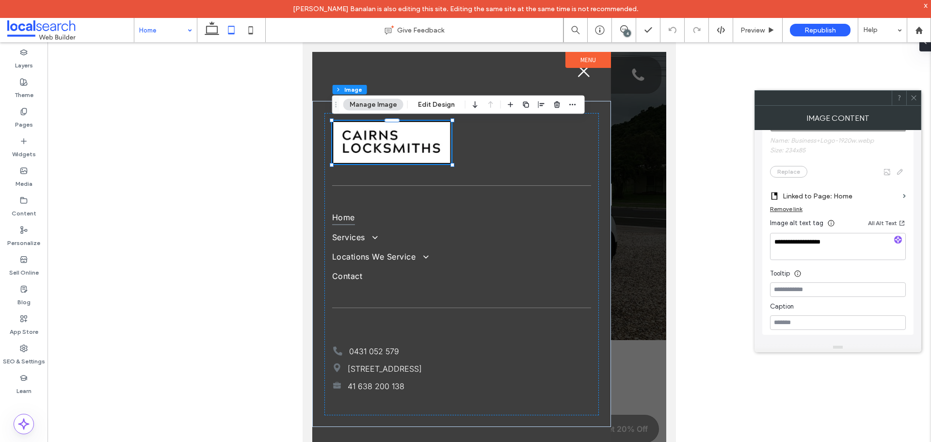
scroll to position [242, 0]
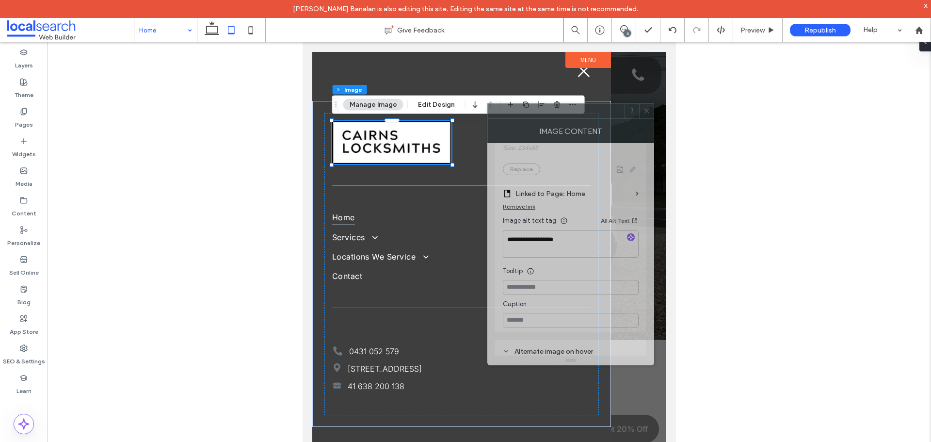
drag, startPoint x: 700, startPoint y: 101, endPoint x: 558, endPoint y: 111, distance: 142.4
click at [558, 111] on div at bounding box center [556, 111] width 137 height 15
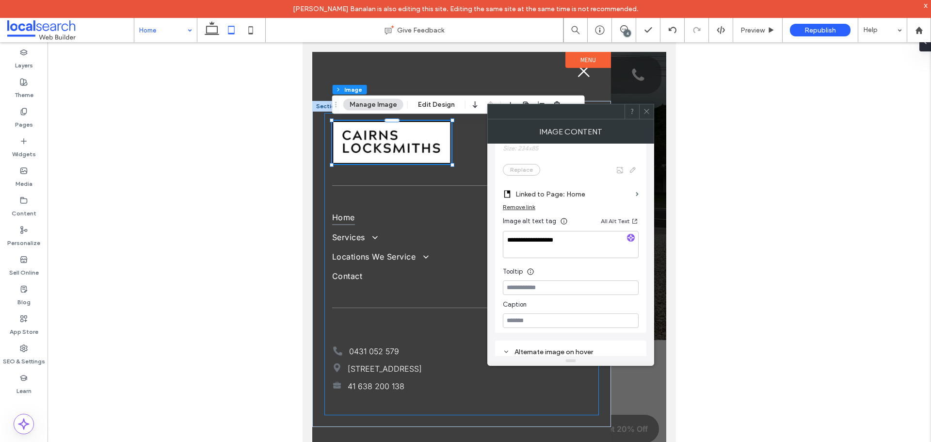
click at [359, 312] on div "Home Services 24hr Emergency Service Commercial Locksmith Residential Locksmith…" at bounding box center [461, 264] width 275 height 302
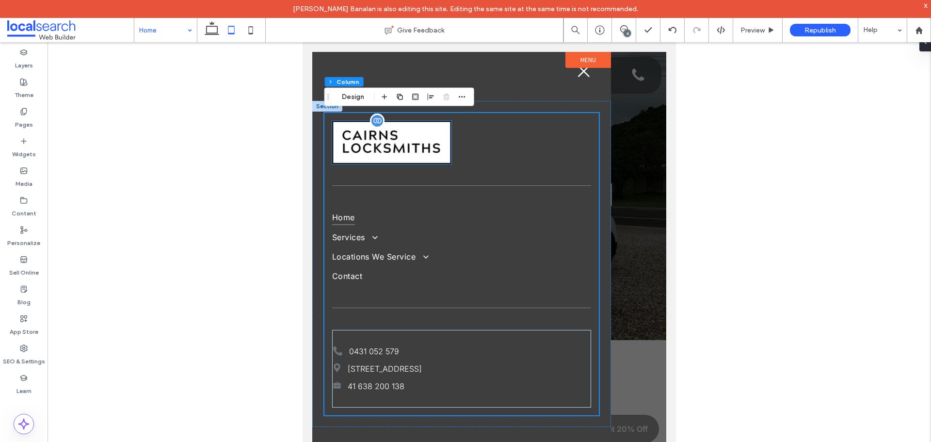
click at [402, 125] on img at bounding box center [392, 143] width 120 height 44
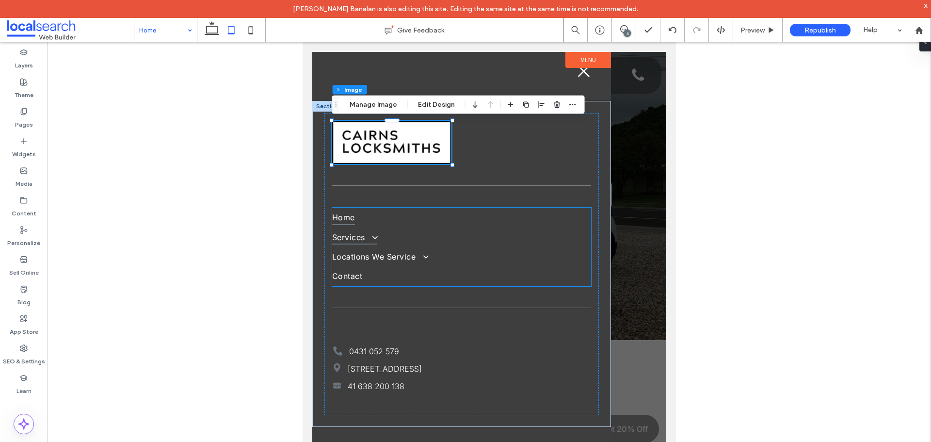
click at [368, 236] on span at bounding box center [371, 236] width 15 height 9
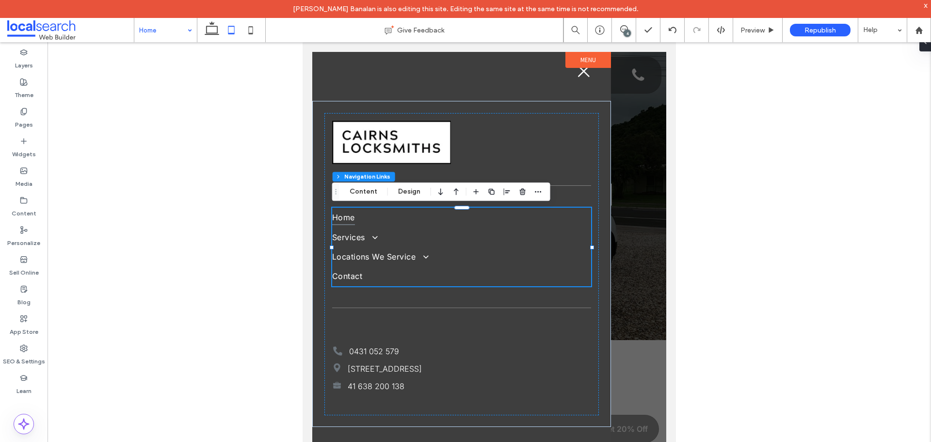
drag, startPoint x: 416, startPoint y: 186, endPoint x: 447, endPoint y: 195, distance: 32.4
click at [416, 186] on button "Design" at bounding box center [409, 192] width 35 height 12
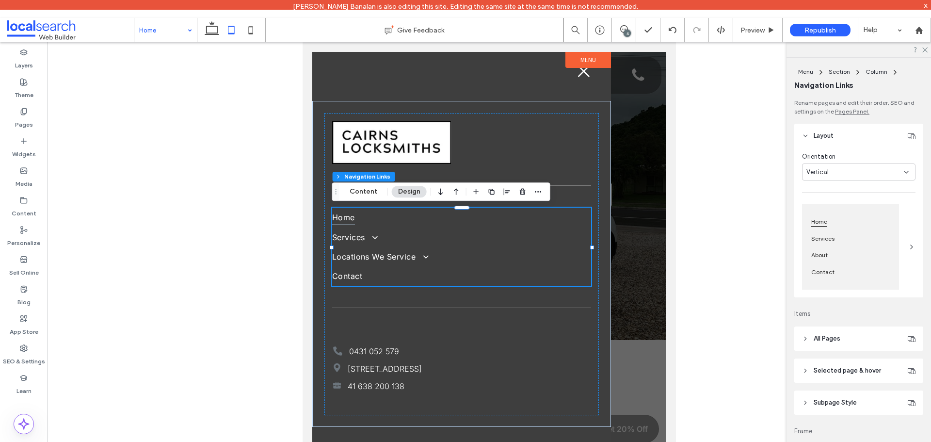
click at [839, 392] on header "Subpage Style" at bounding box center [858, 402] width 129 height 24
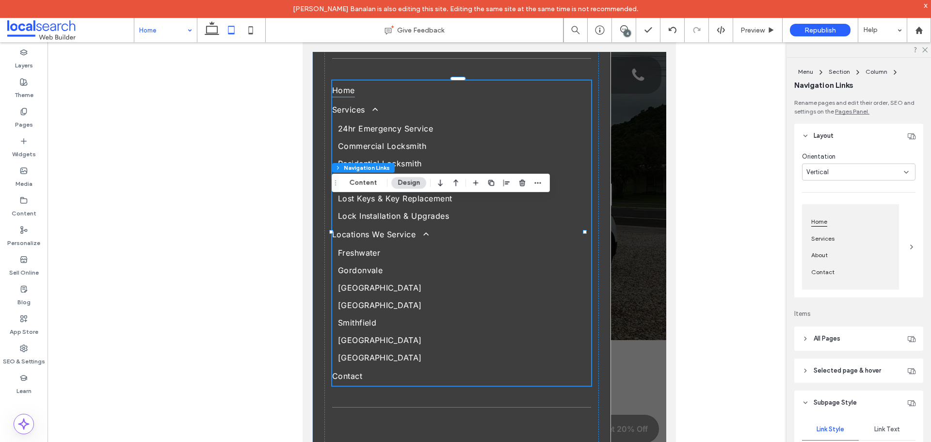
scroll to position [0, 0]
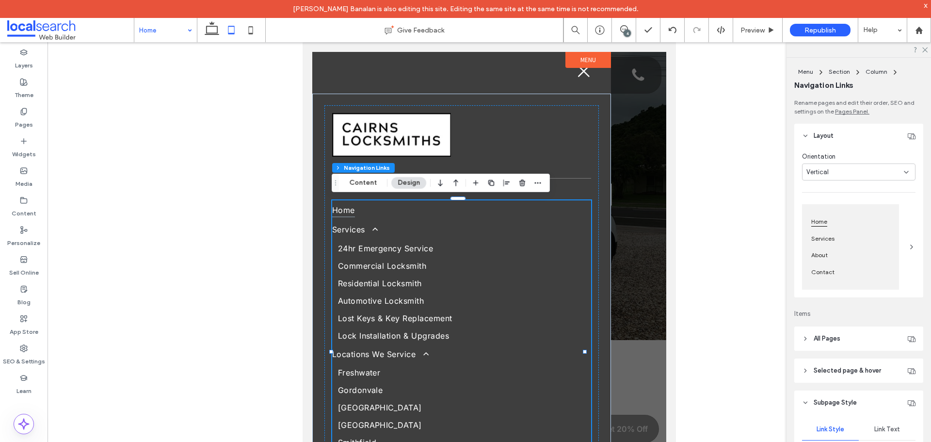
click at [635, 91] on div at bounding box center [489, 254] width 354 height 405
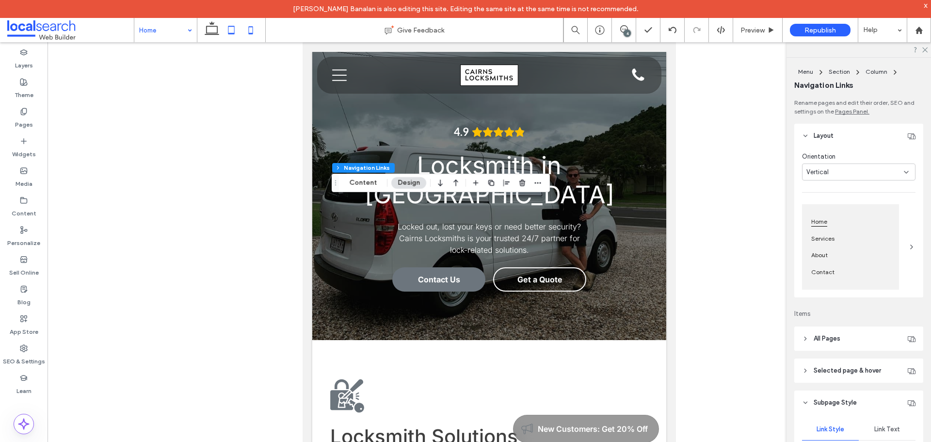
click at [254, 28] on icon at bounding box center [250, 29] width 19 height 19
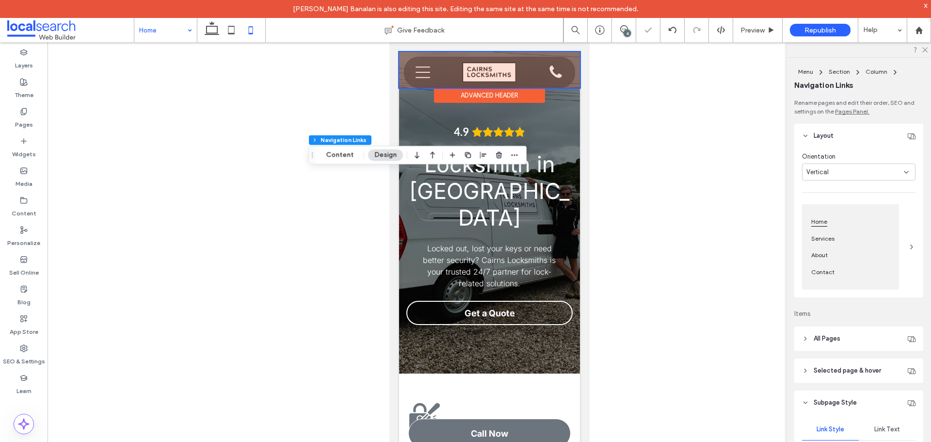
click at [526, 74] on div at bounding box center [488, 70] width 181 height 36
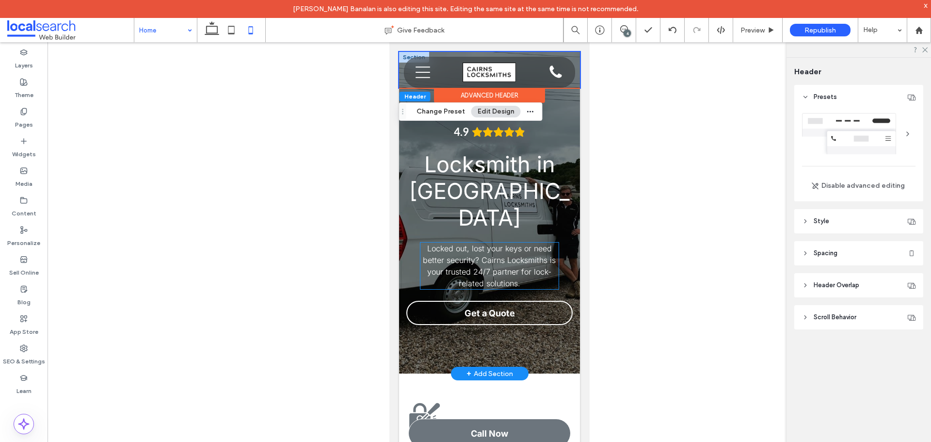
scroll to position [388, 0]
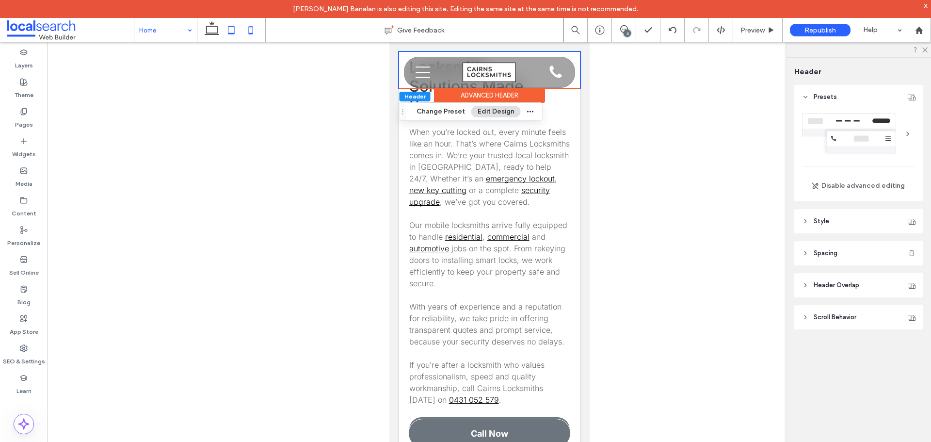
drag, startPoint x: 214, startPoint y: 28, endPoint x: 223, endPoint y: 35, distance: 12.0
click at [214, 28] on icon at bounding box center [211, 29] width 19 height 19
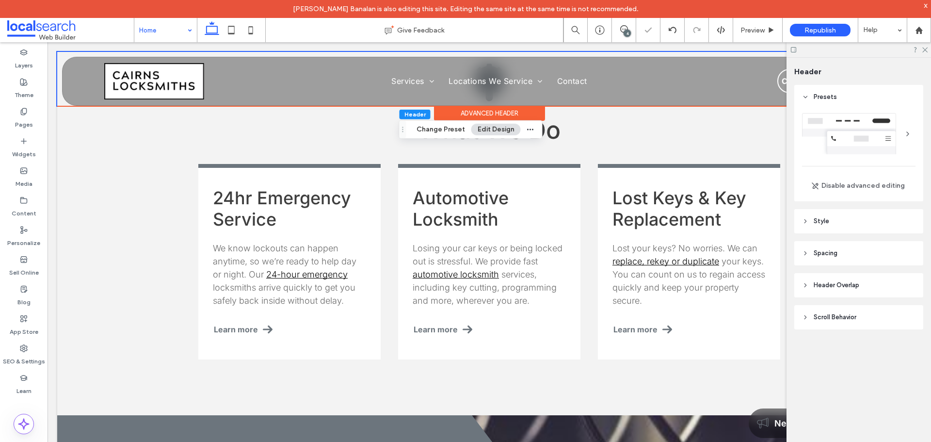
scroll to position [1038, 0]
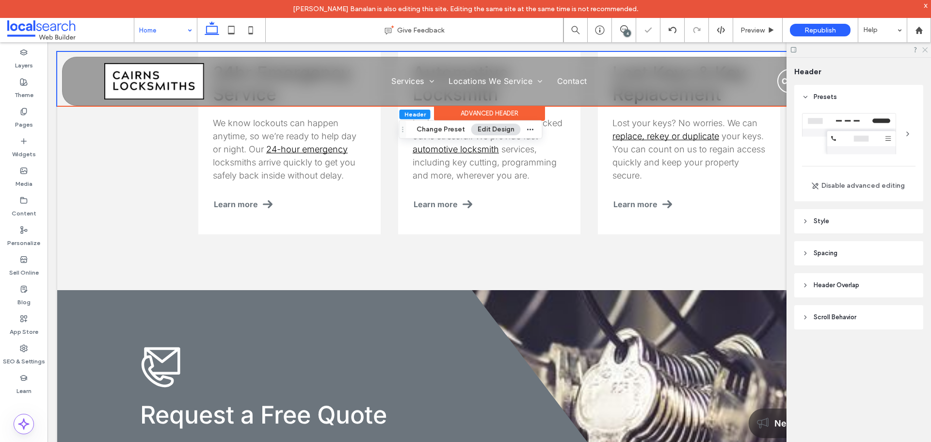
click at [924, 47] on icon at bounding box center [924, 49] width 6 height 6
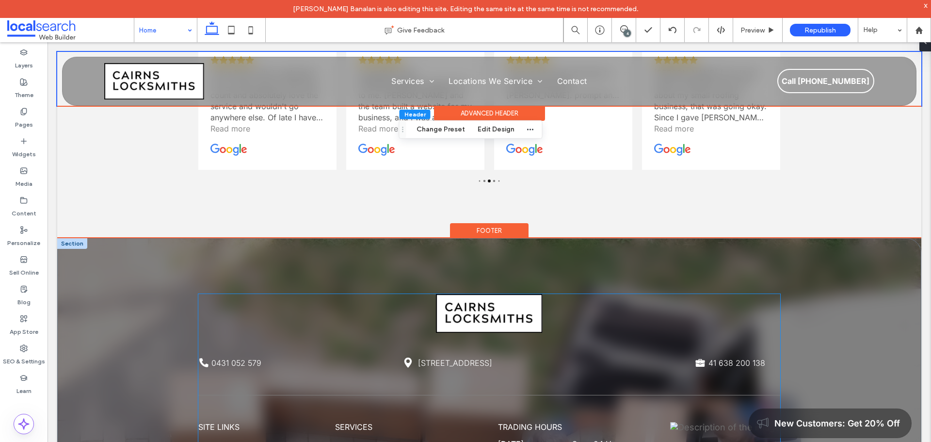
scroll to position [2299, 0]
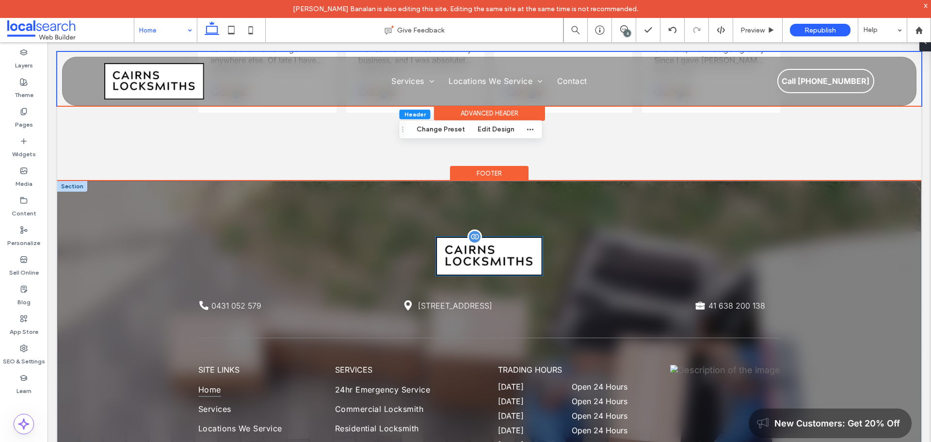
click at [467, 237] on img at bounding box center [489, 256] width 107 height 39
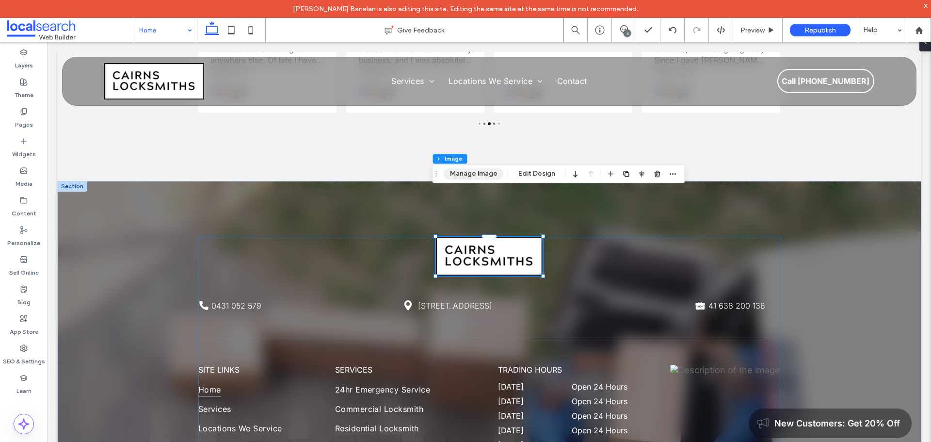
click at [461, 175] on button "Manage Image" at bounding box center [474, 174] width 60 height 12
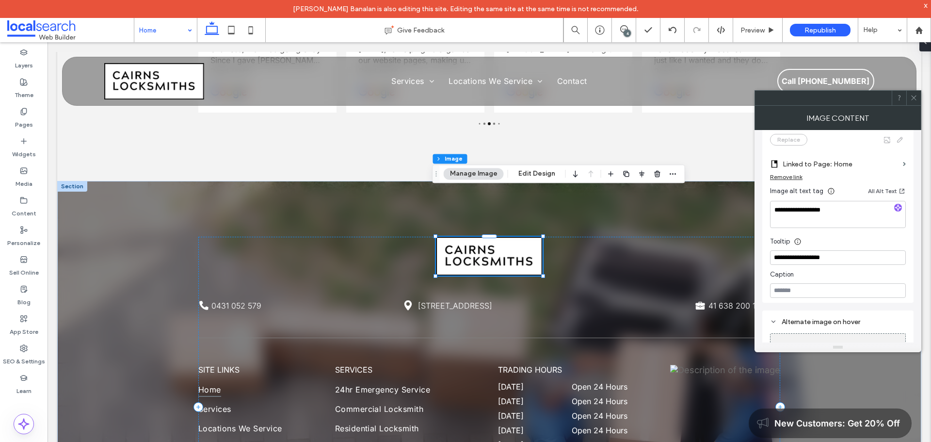
scroll to position [242, 0]
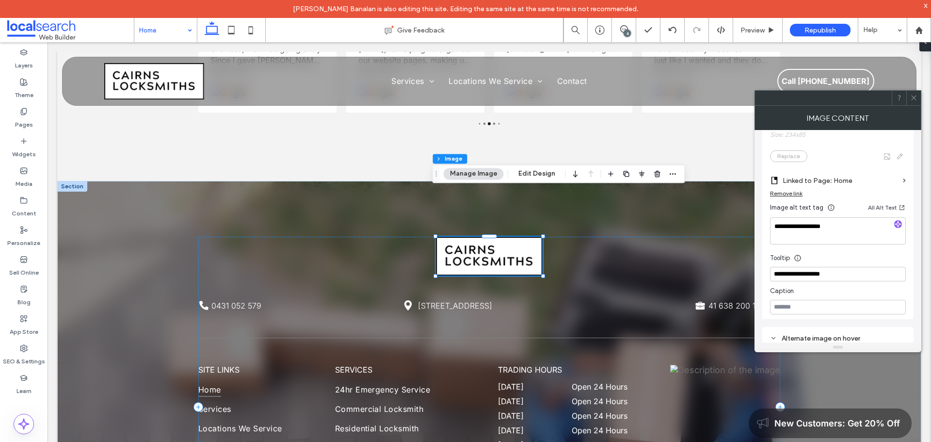
click at [909, 98] on div at bounding box center [913, 98] width 15 height 15
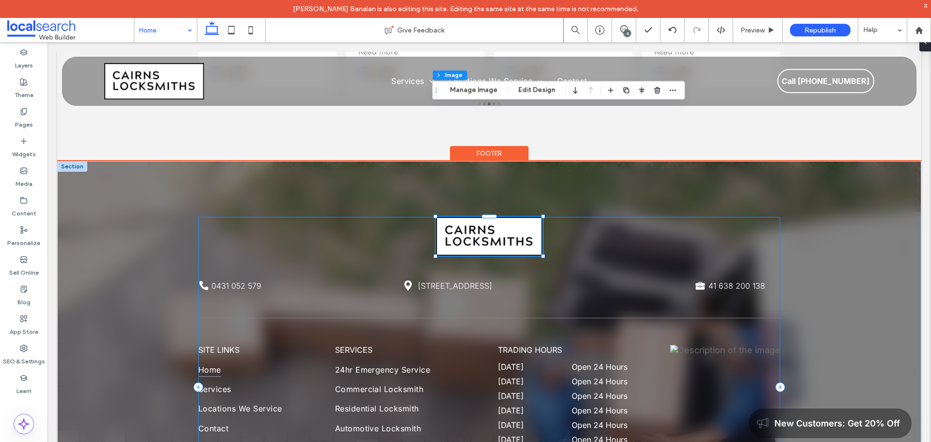
scroll to position [2430, 0]
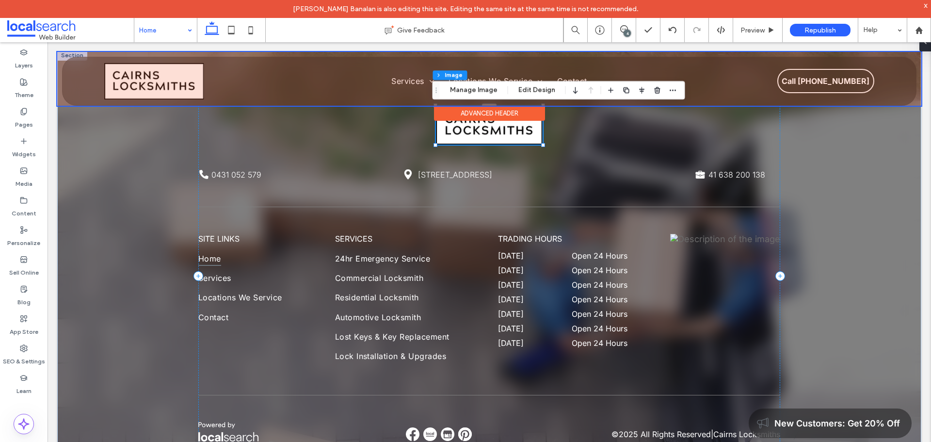
click at [402, 75] on div at bounding box center [489, 79] width 864 height 54
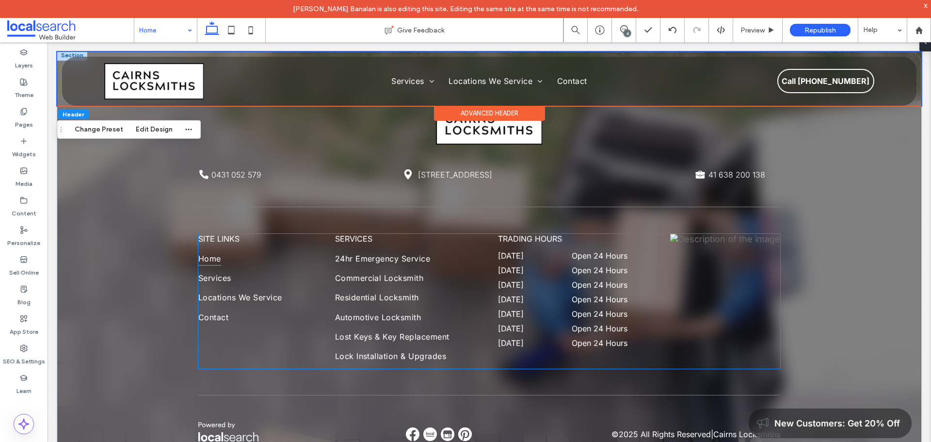
click at [722, 234] on img at bounding box center [725, 239] width 110 height 10
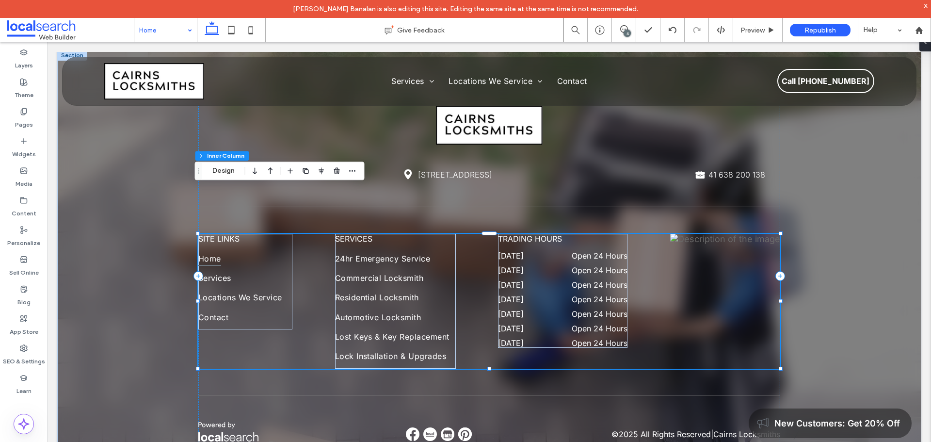
click at [722, 234] on img at bounding box center [725, 239] width 110 height 10
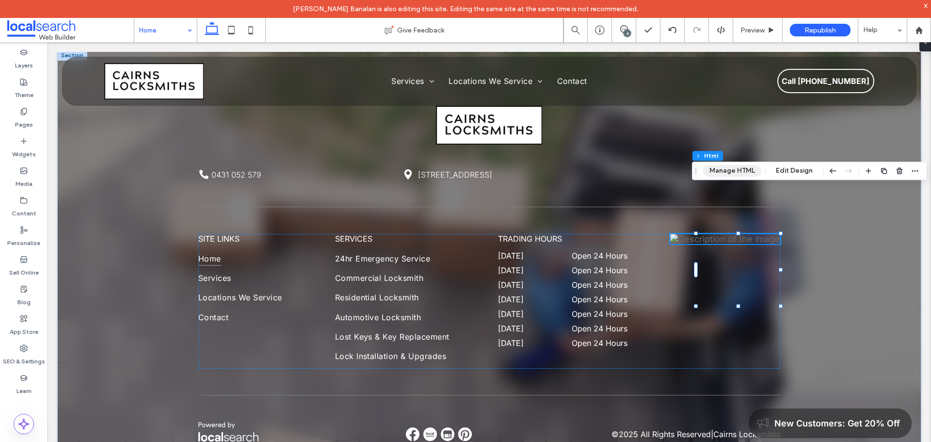
click at [723, 168] on button "Manage HTML" at bounding box center [732, 171] width 58 height 12
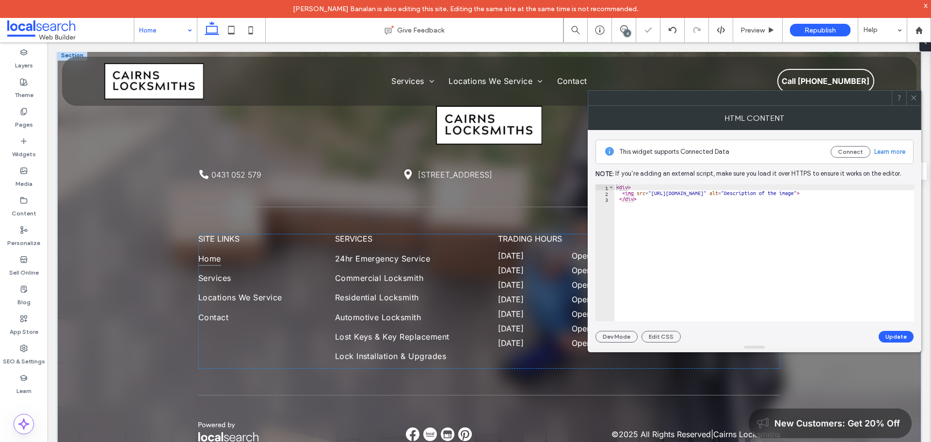
click at [916, 102] on span at bounding box center [913, 98] width 7 height 15
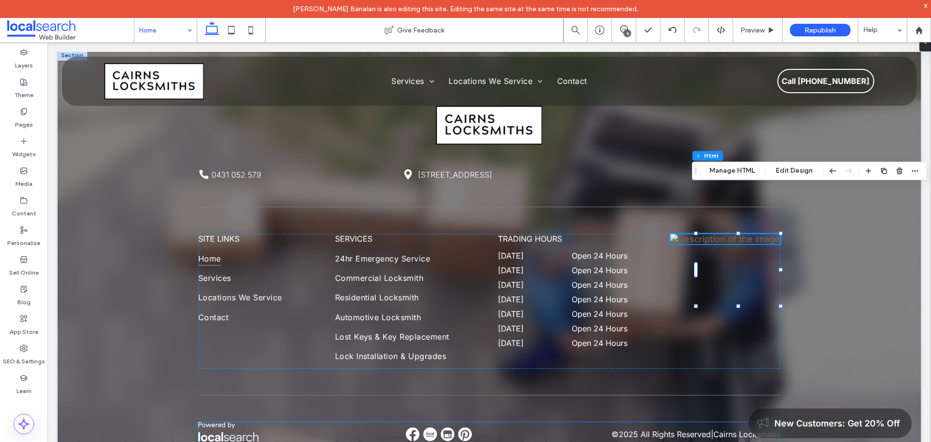
click at [415, 427] on div at bounding box center [439, 434] width 67 height 14
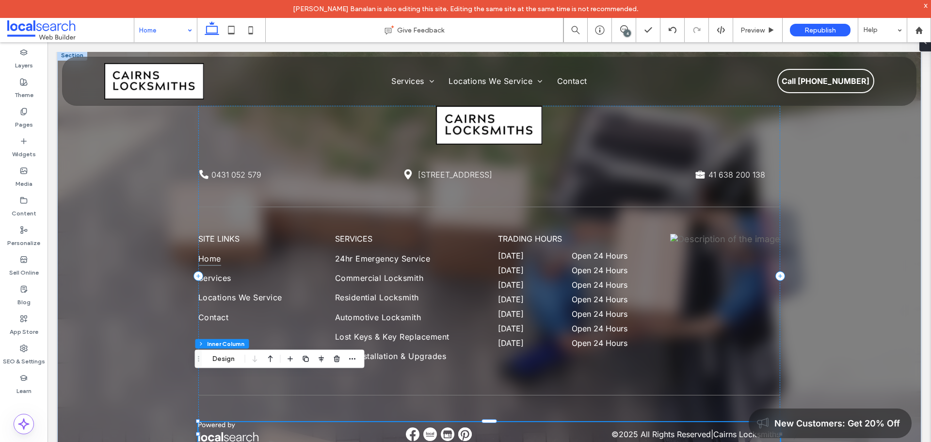
click at [415, 427] on div at bounding box center [439, 434] width 67 height 14
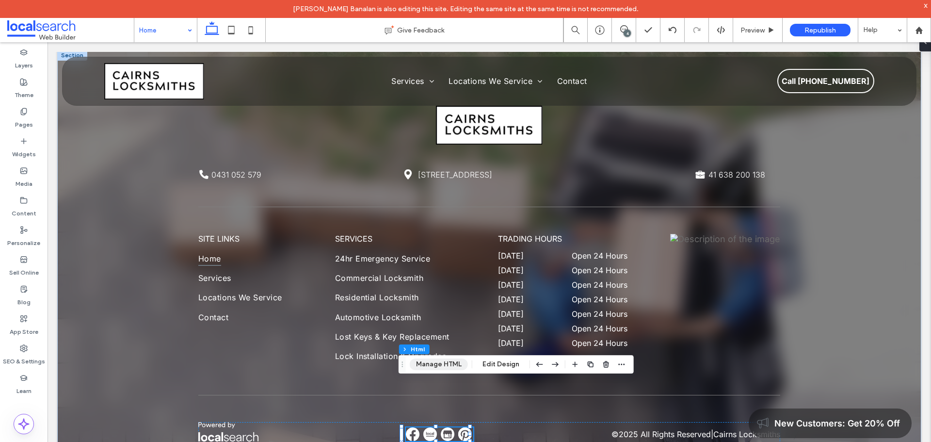
click at [430, 365] on button "Manage HTML" at bounding box center [439, 364] width 58 height 12
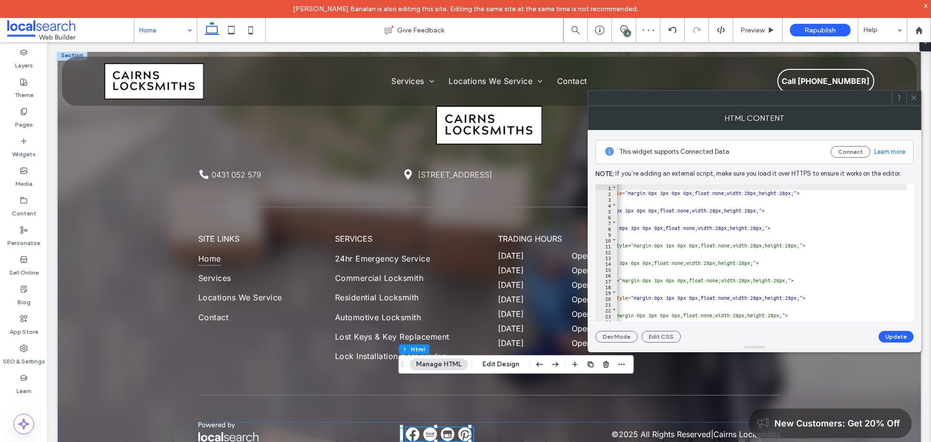
scroll to position [0, 175]
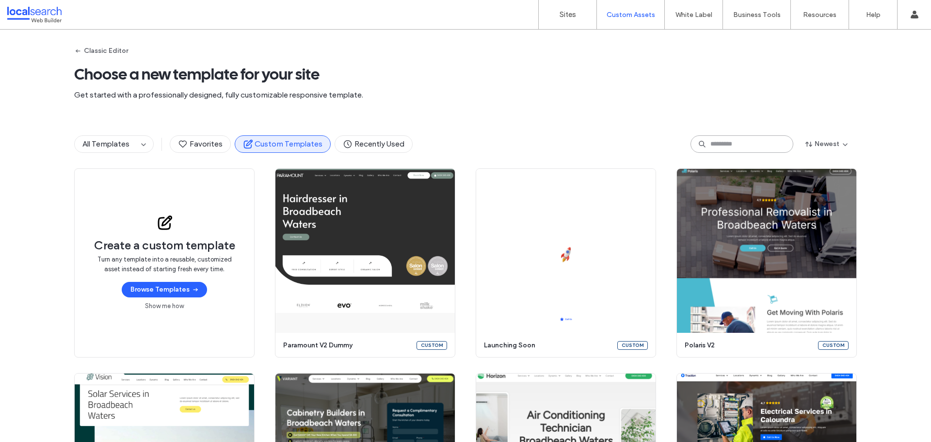
click at [720, 147] on input at bounding box center [741, 143] width 103 height 17
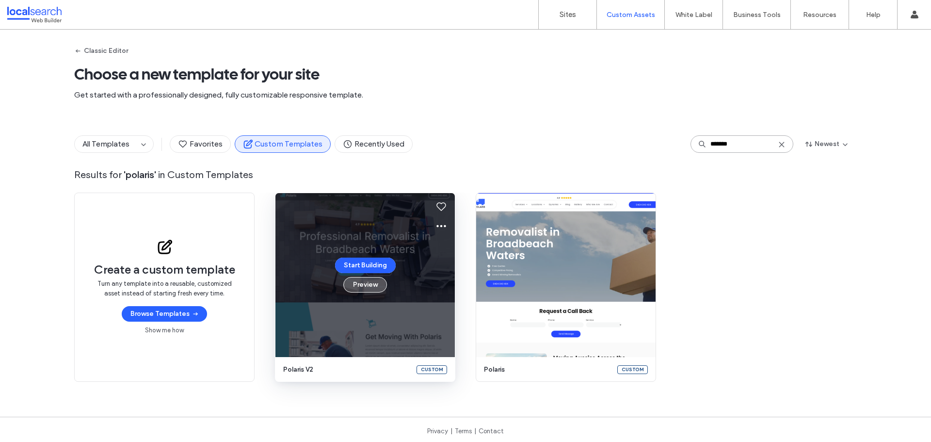
type input "*******"
click at [356, 286] on button "Preview" at bounding box center [365, 285] width 44 height 16
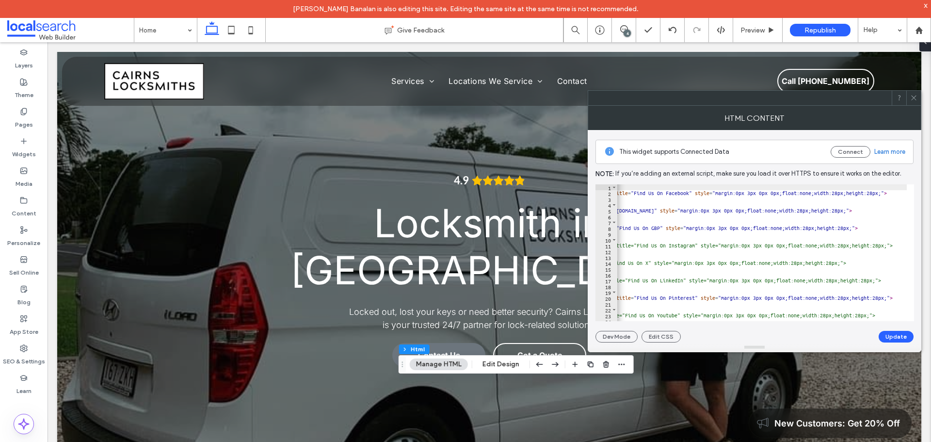
click at [908, 97] on div at bounding box center [913, 98] width 15 height 15
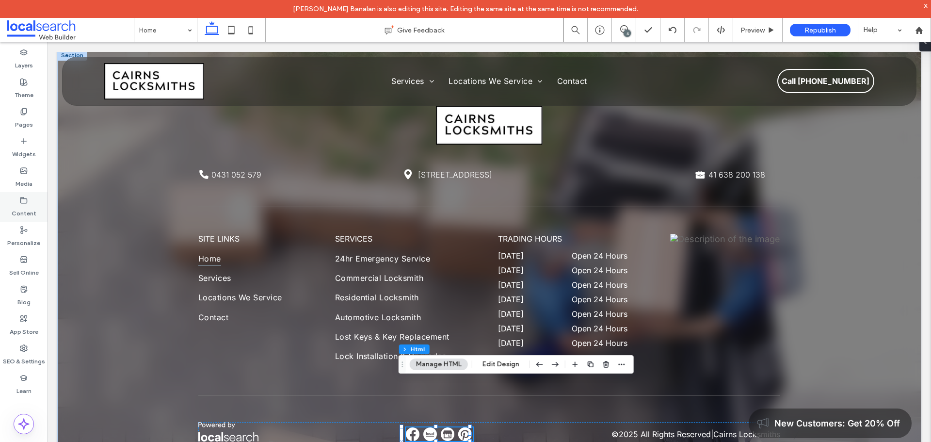
scroll to position [2430, 0]
click at [443, 364] on button "Manage HTML" at bounding box center [439, 364] width 58 height 12
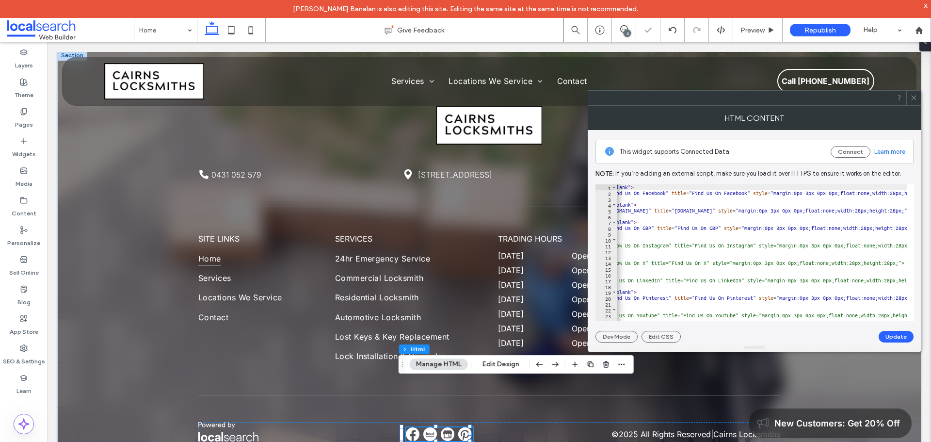
scroll to position [0, 262]
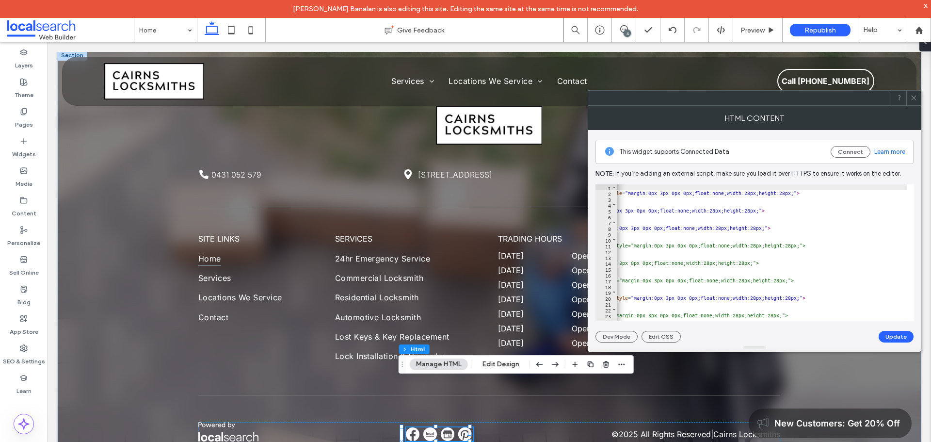
click at [912, 98] on icon at bounding box center [913, 97] width 7 height 7
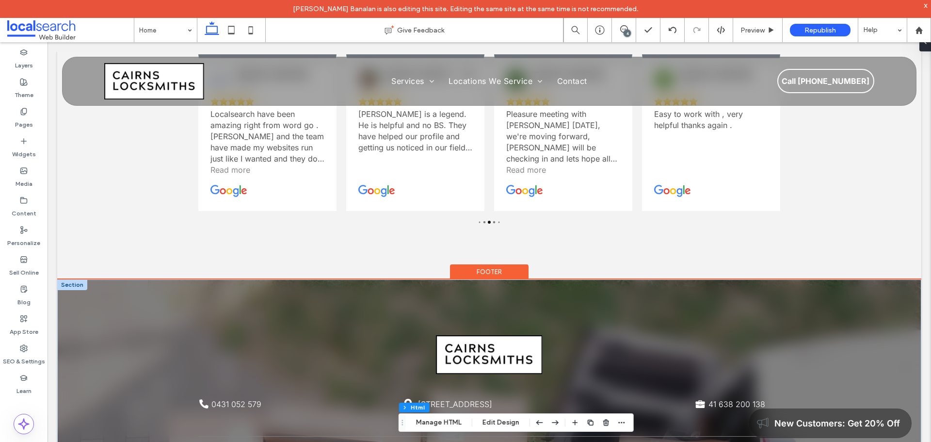
scroll to position [2139, 0]
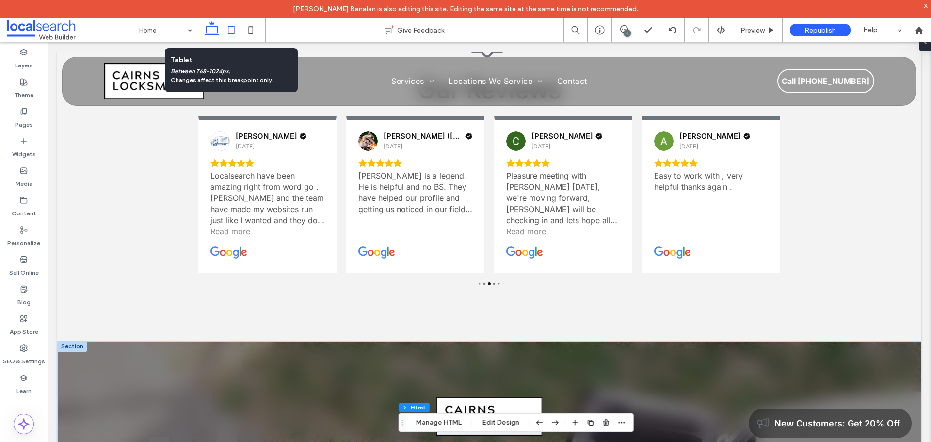
click at [233, 30] on icon at bounding box center [231, 29] width 19 height 19
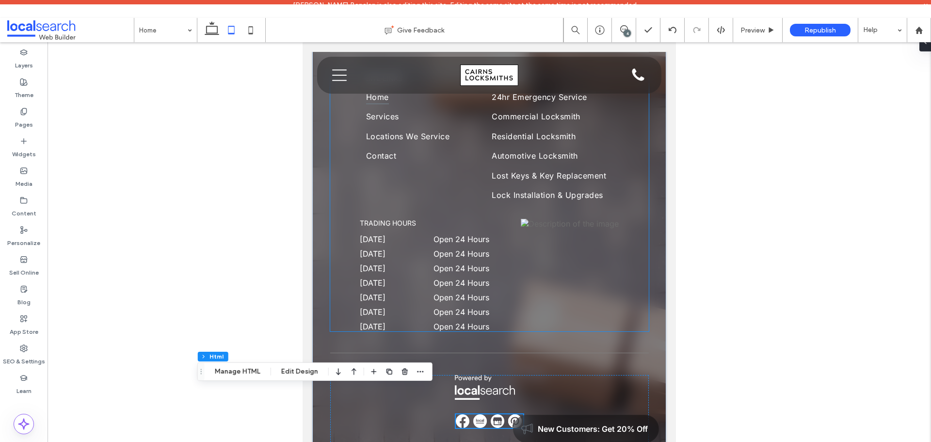
scroll to position [2545, 0]
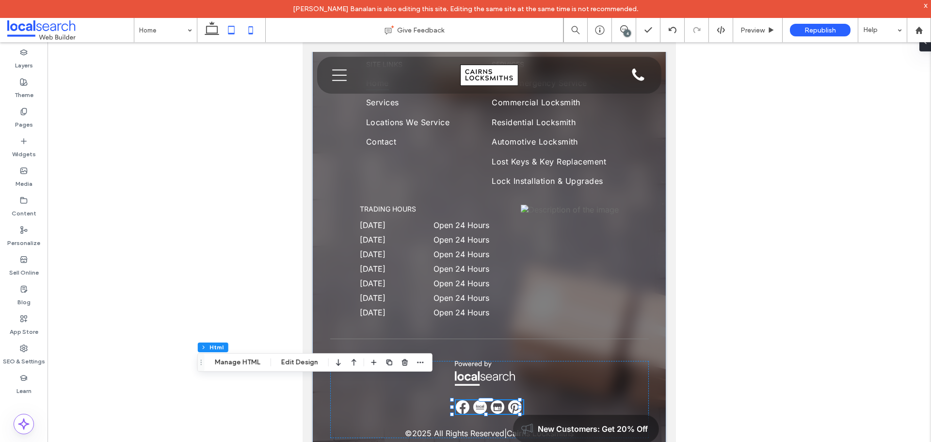
click at [249, 29] on use at bounding box center [251, 30] width 4 height 8
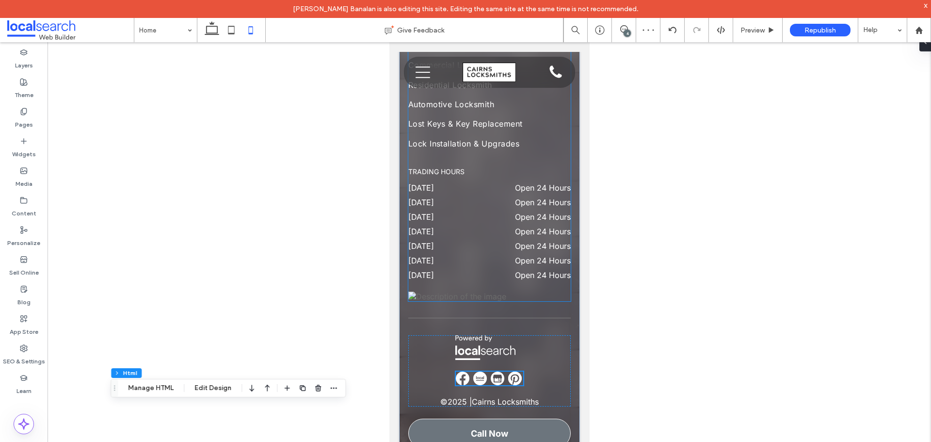
scroll to position [2813, 0]
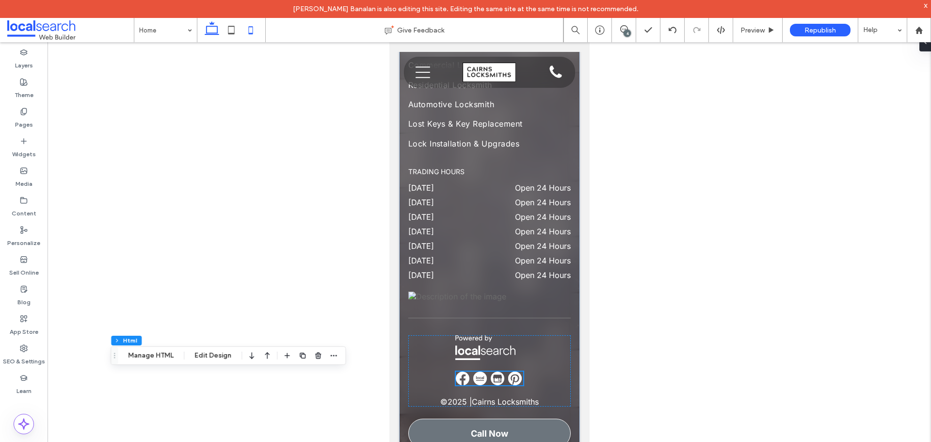
click at [212, 35] on icon at bounding box center [211, 29] width 19 height 19
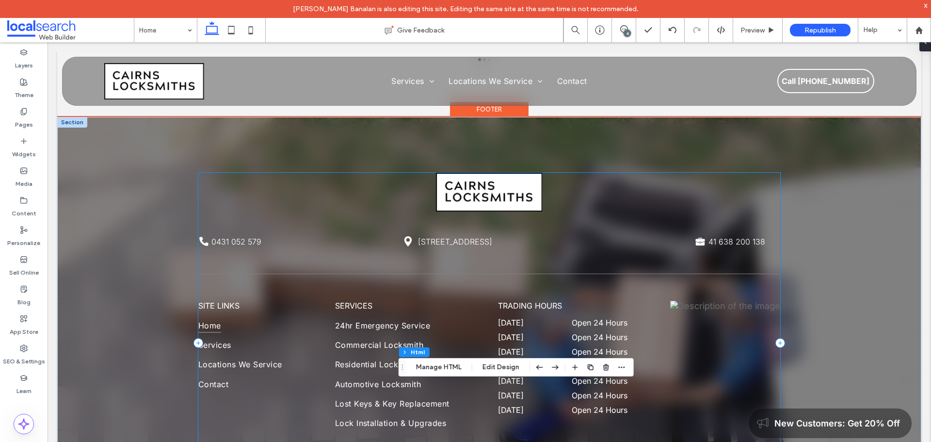
scroll to position [2430, 0]
